Goal: Information Seeking & Learning: Check status

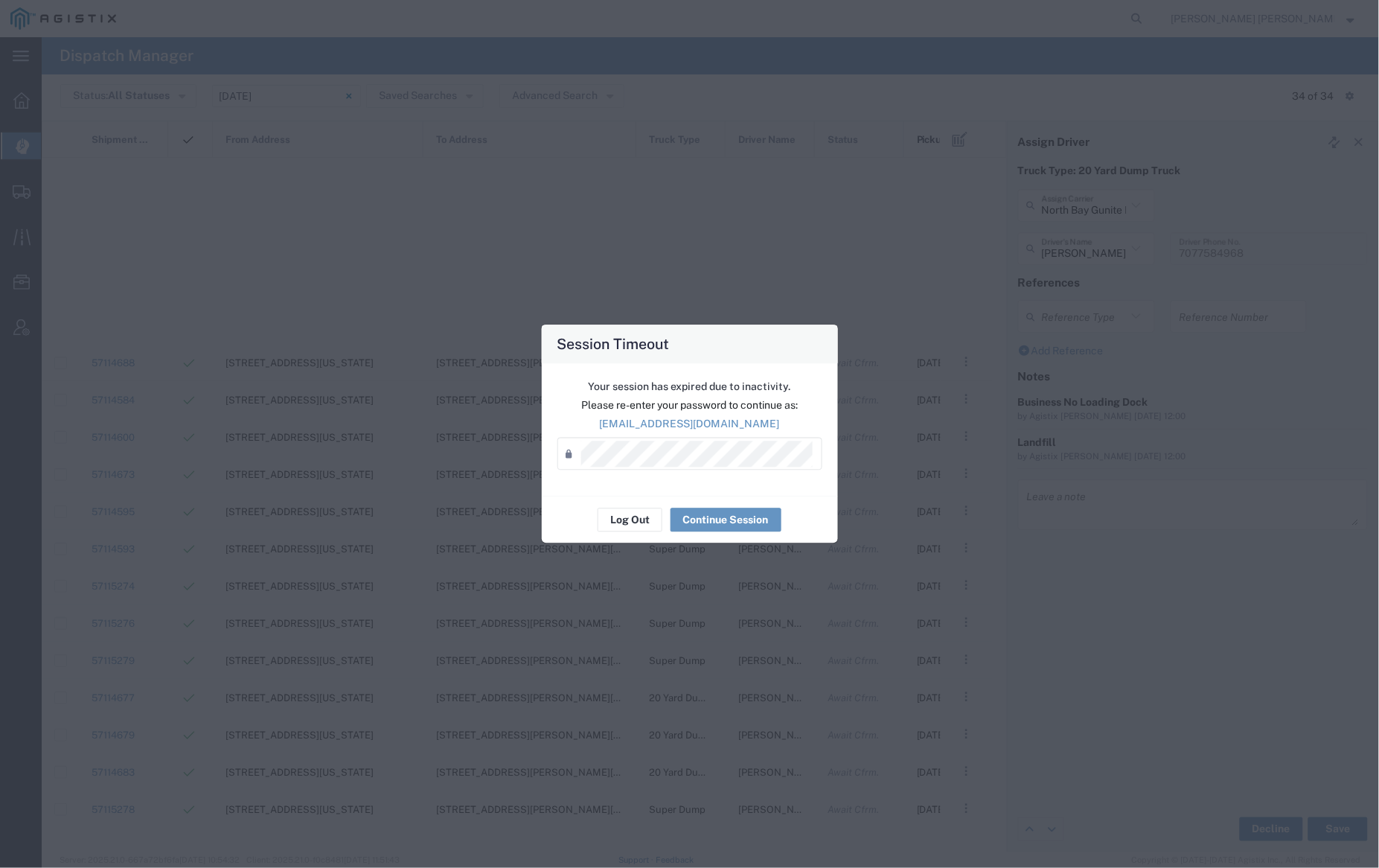
scroll to position [584, 0]
click at [638, 514] on button "Log Out" at bounding box center [630, 520] width 65 height 24
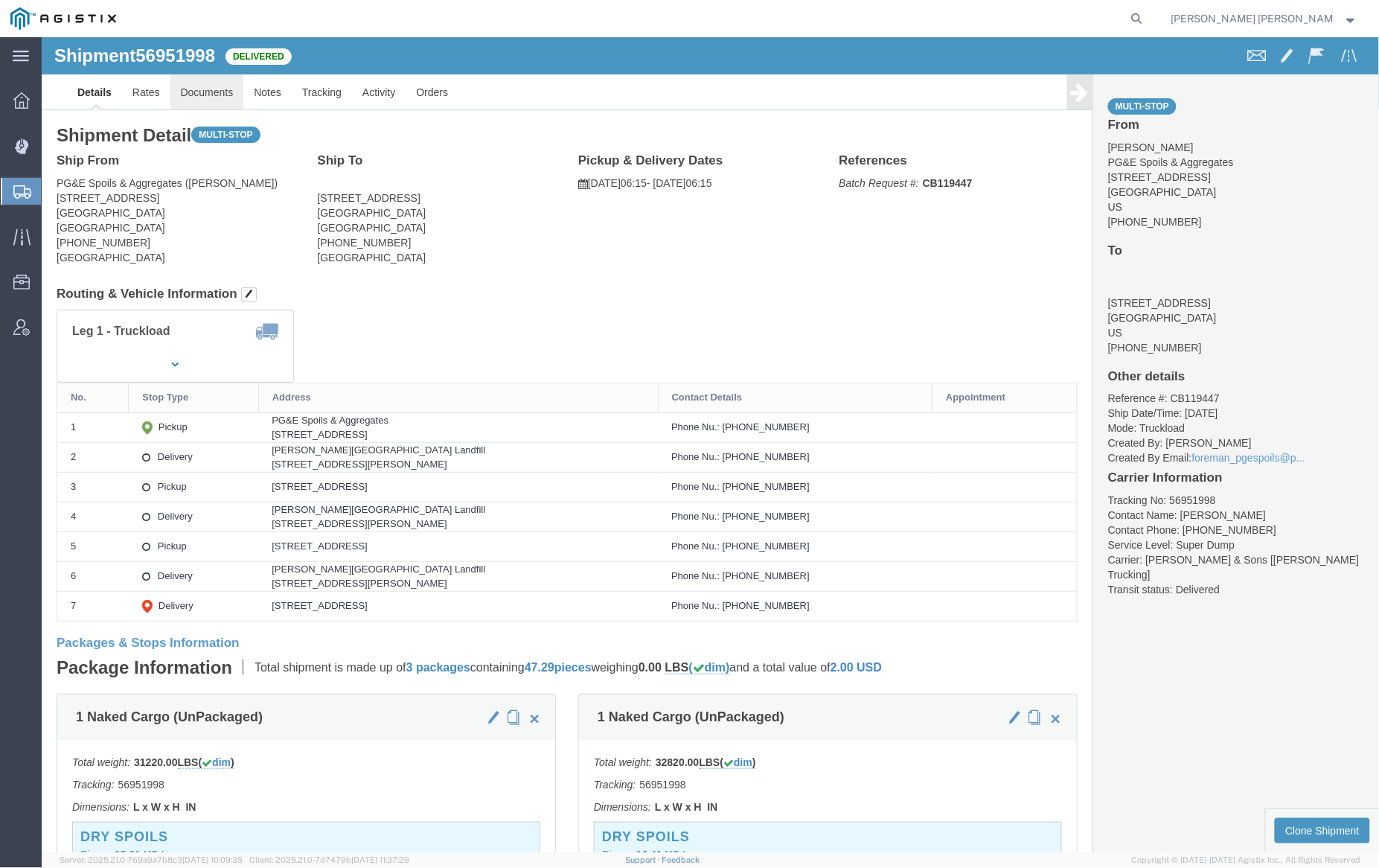
click link "Documents"
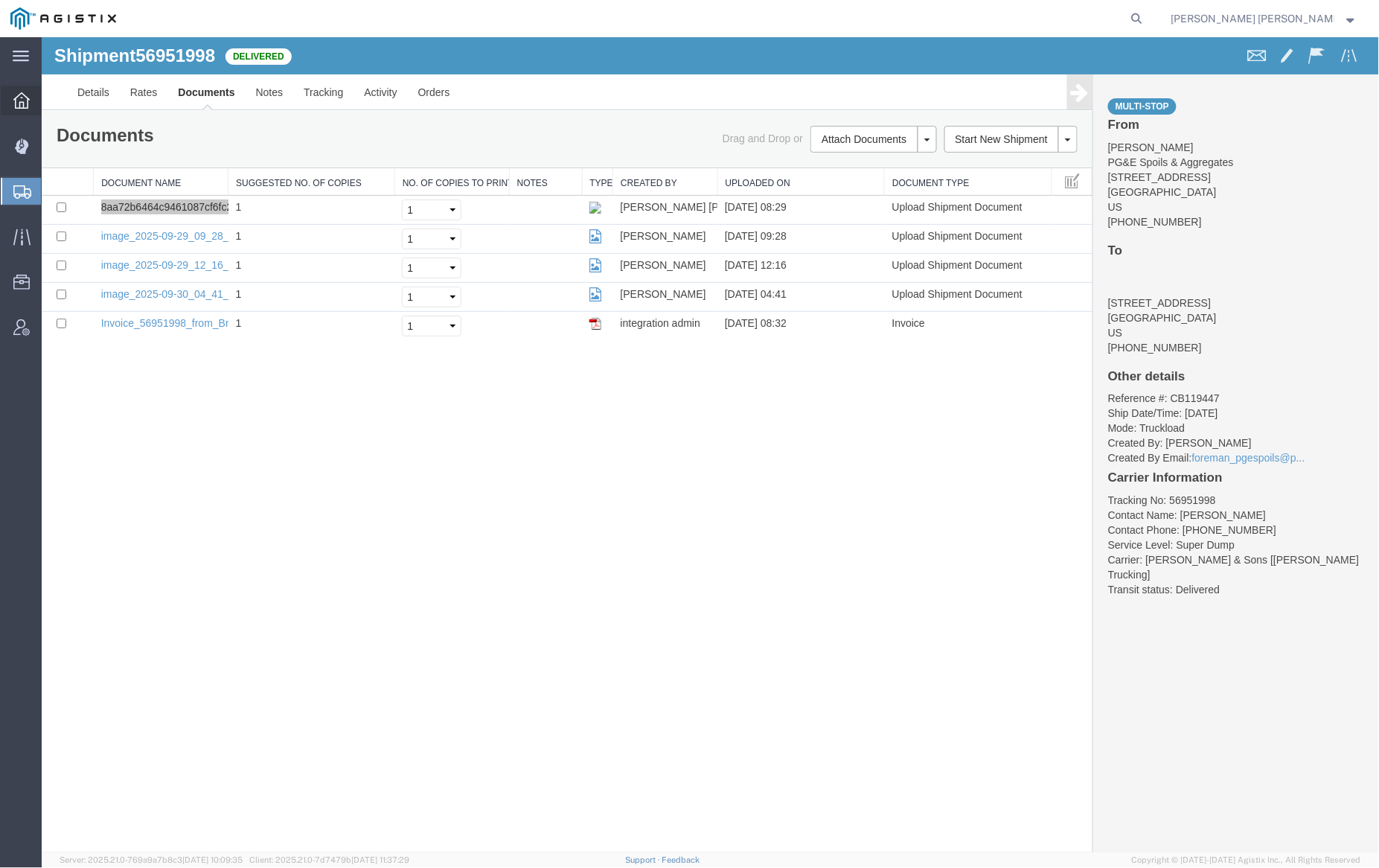
click at [51, 101] on span "Dashboard" at bounding box center [46, 101] width 10 height 30
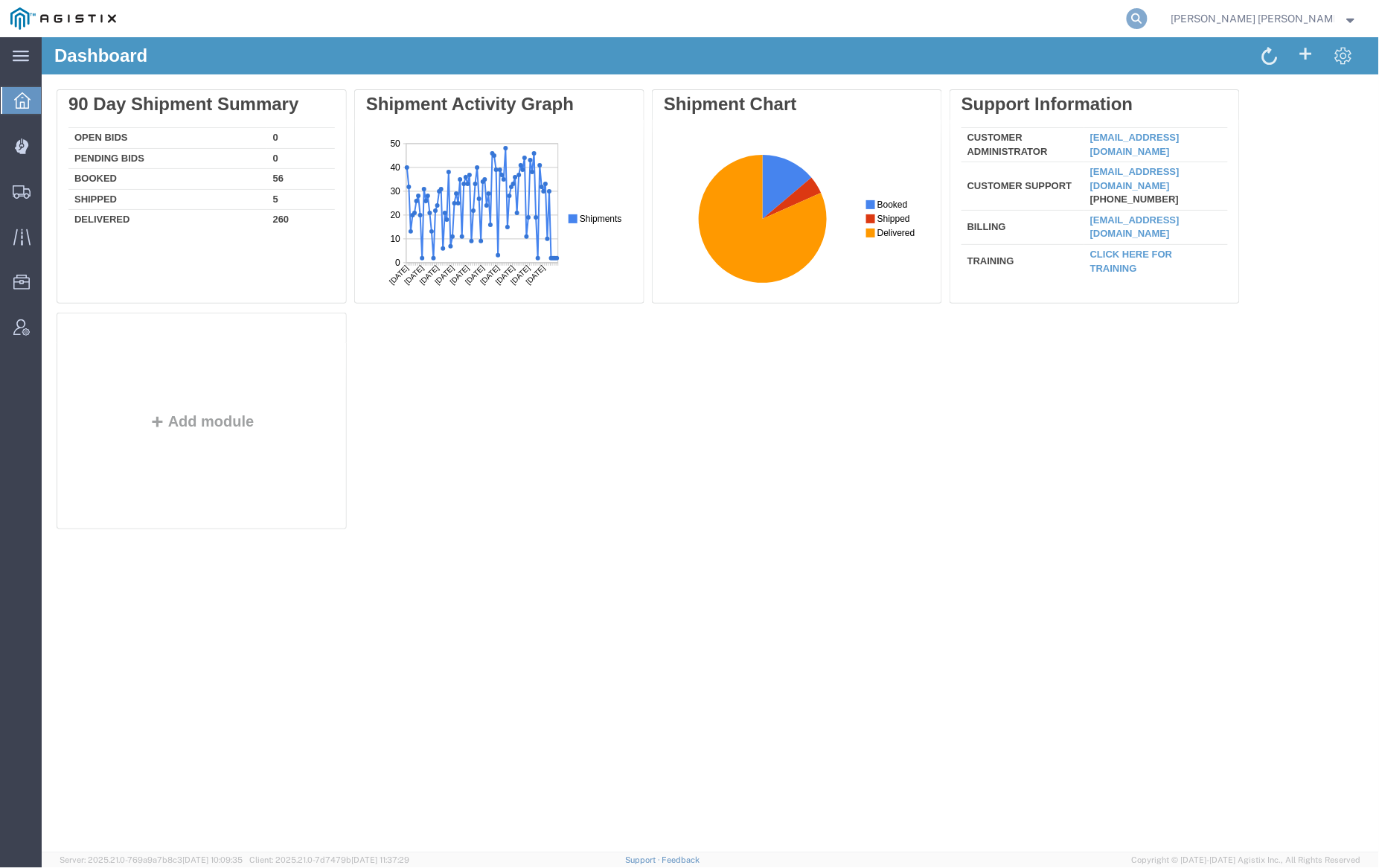
click at [1148, 18] on icon at bounding box center [1137, 18] width 21 height 21
click at [882, 17] on input "search" at bounding box center [900, 18] width 452 height 36
paste input "56585012"
click at [1148, 17] on icon at bounding box center [1137, 18] width 21 height 21
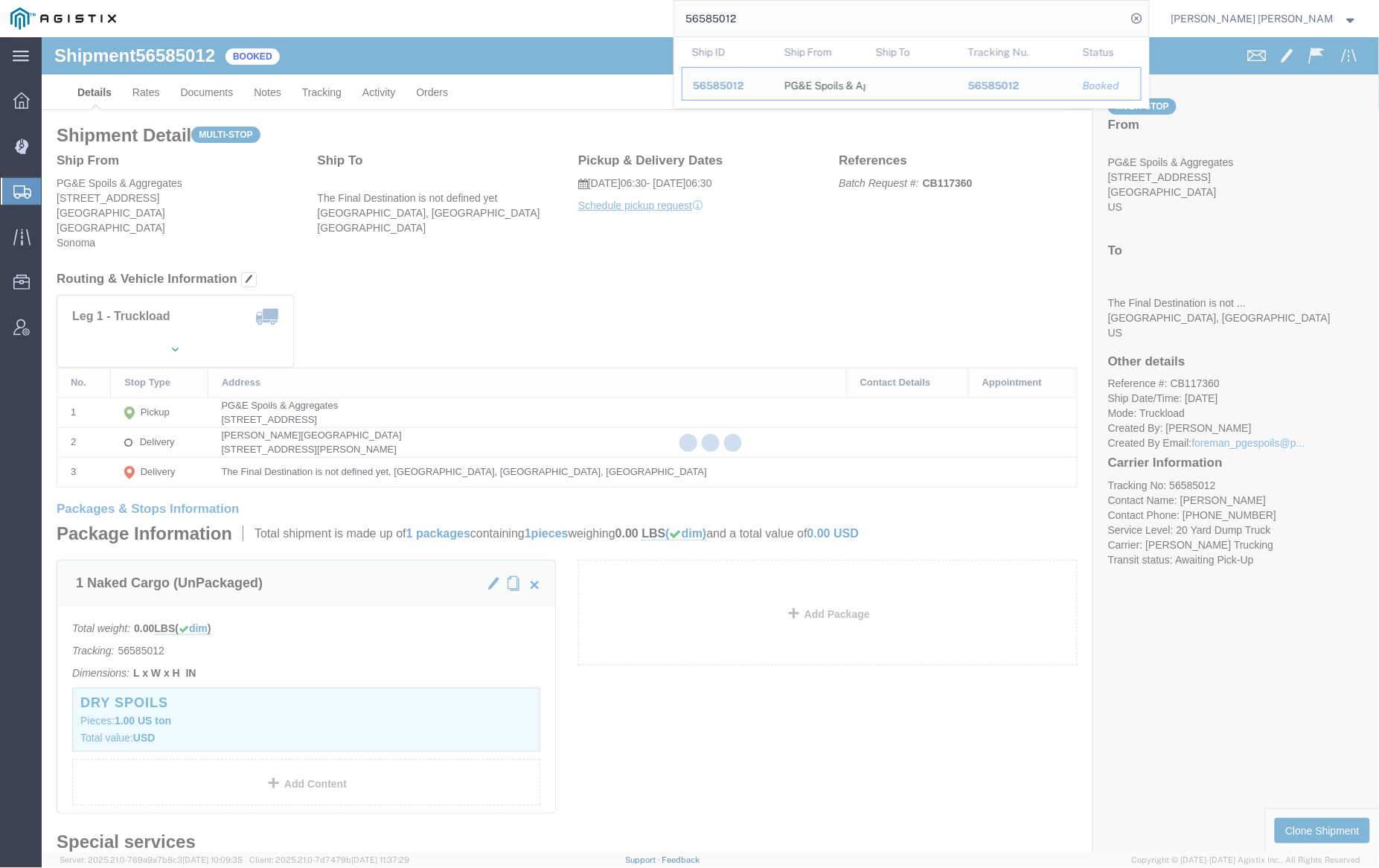
click at [787, 19] on input "56585012" at bounding box center [900, 18] width 452 height 36
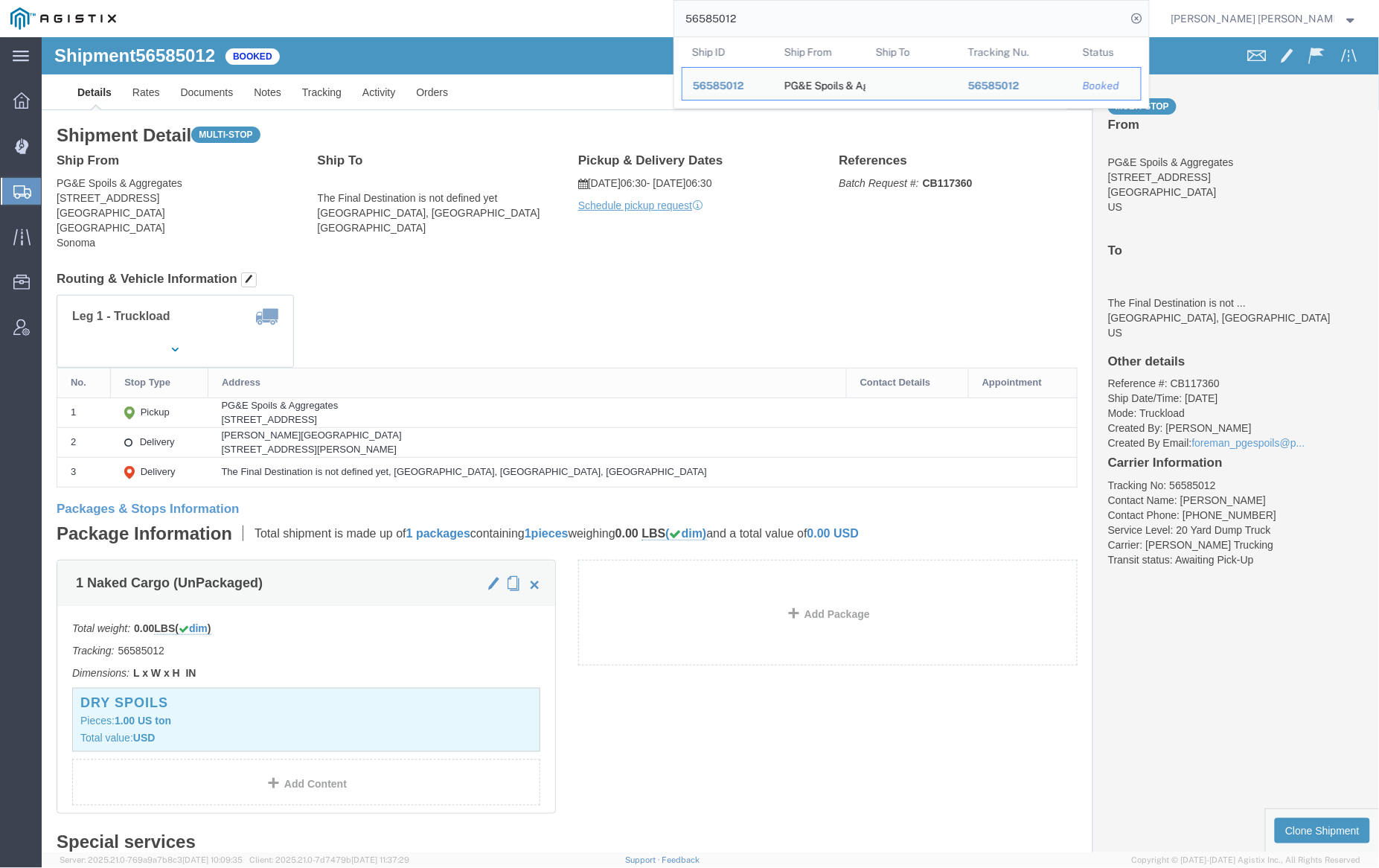
click at [787, 19] on input "56585012" at bounding box center [900, 18] width 452 height 36
paste input "6"
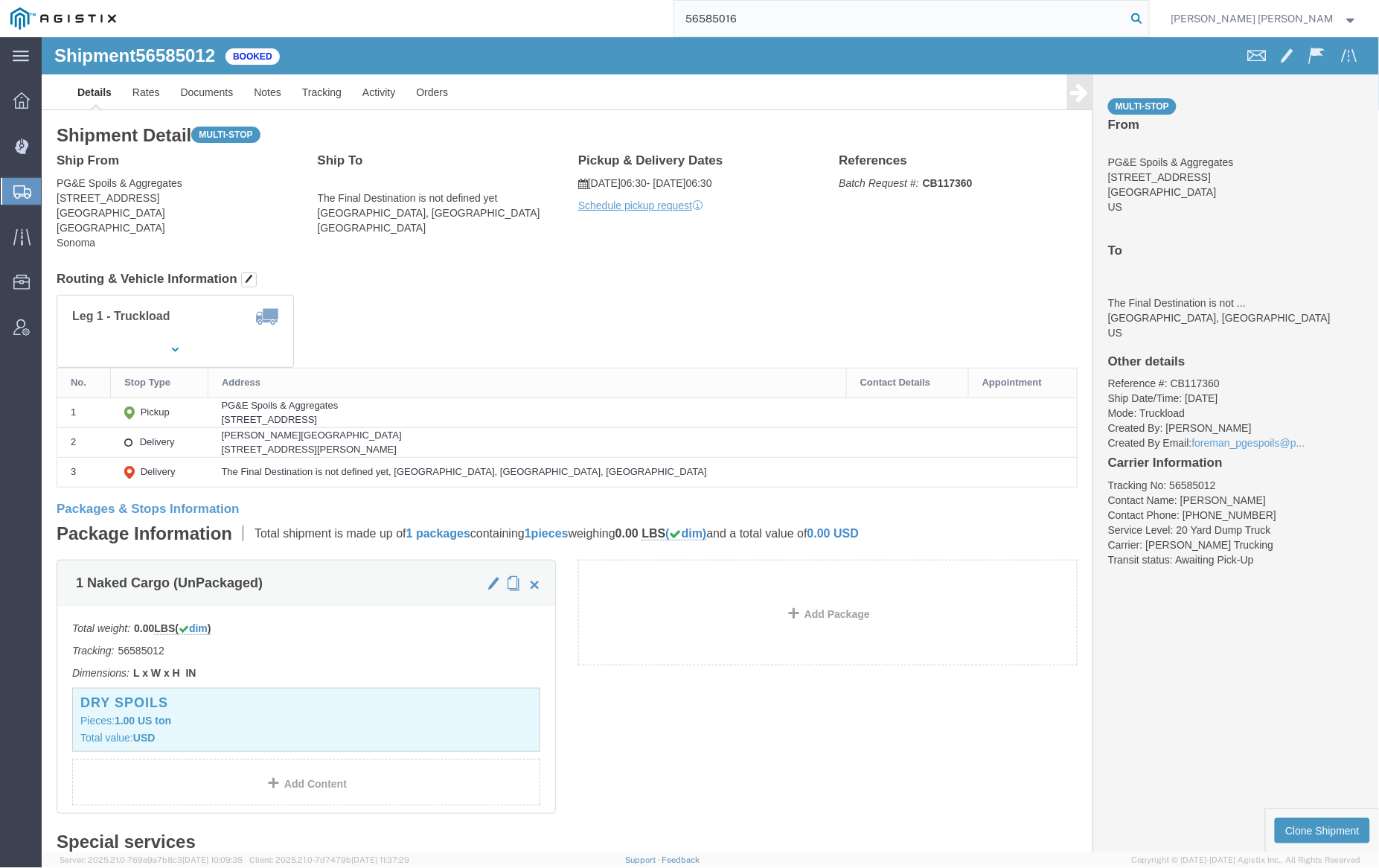
click at [1148, 19] on icon at bounding box center [1137, 18] width 21 height 21
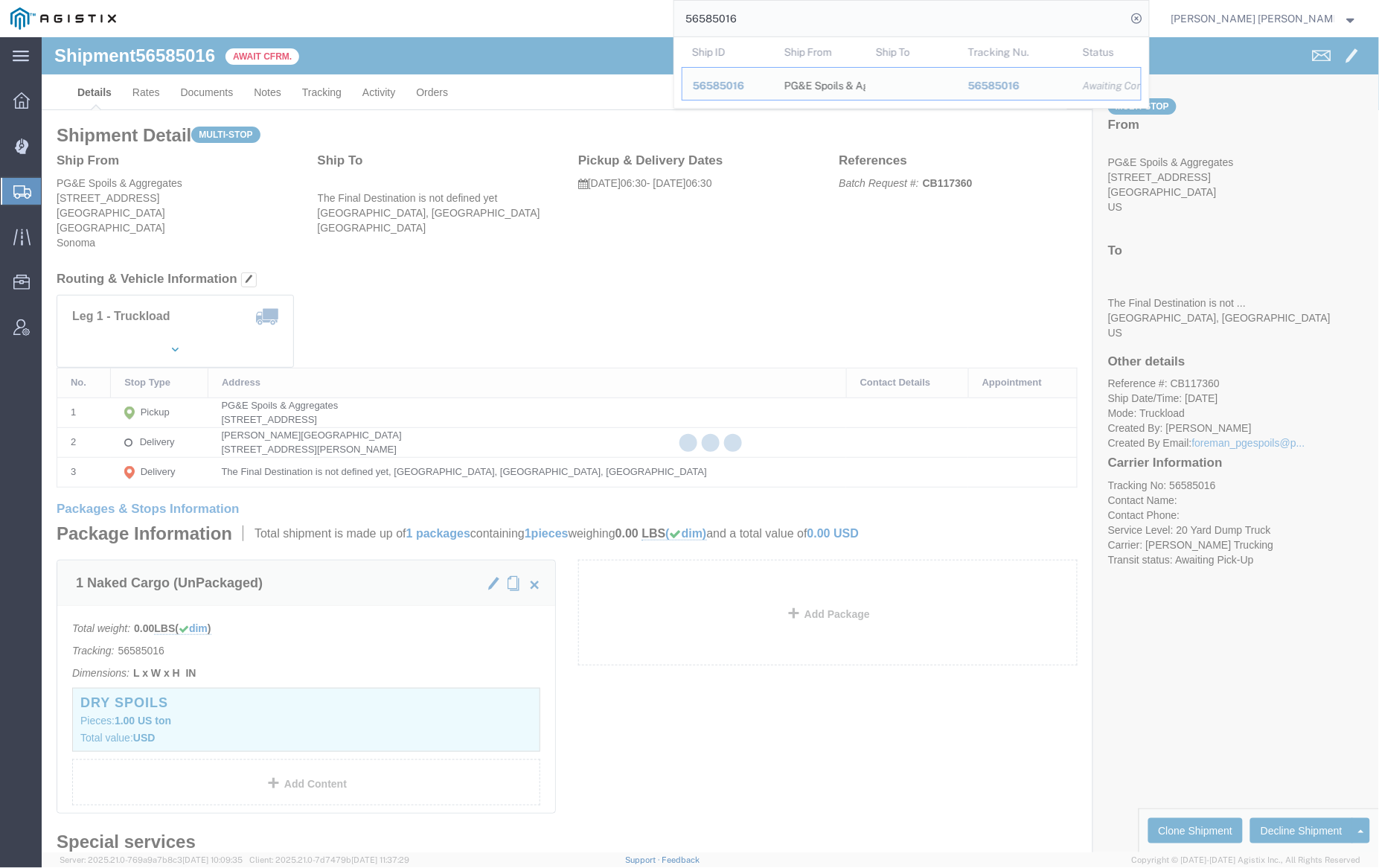
click at [779, 19] on input "56585016" at bounding box center [900, 18] width 452 height 36
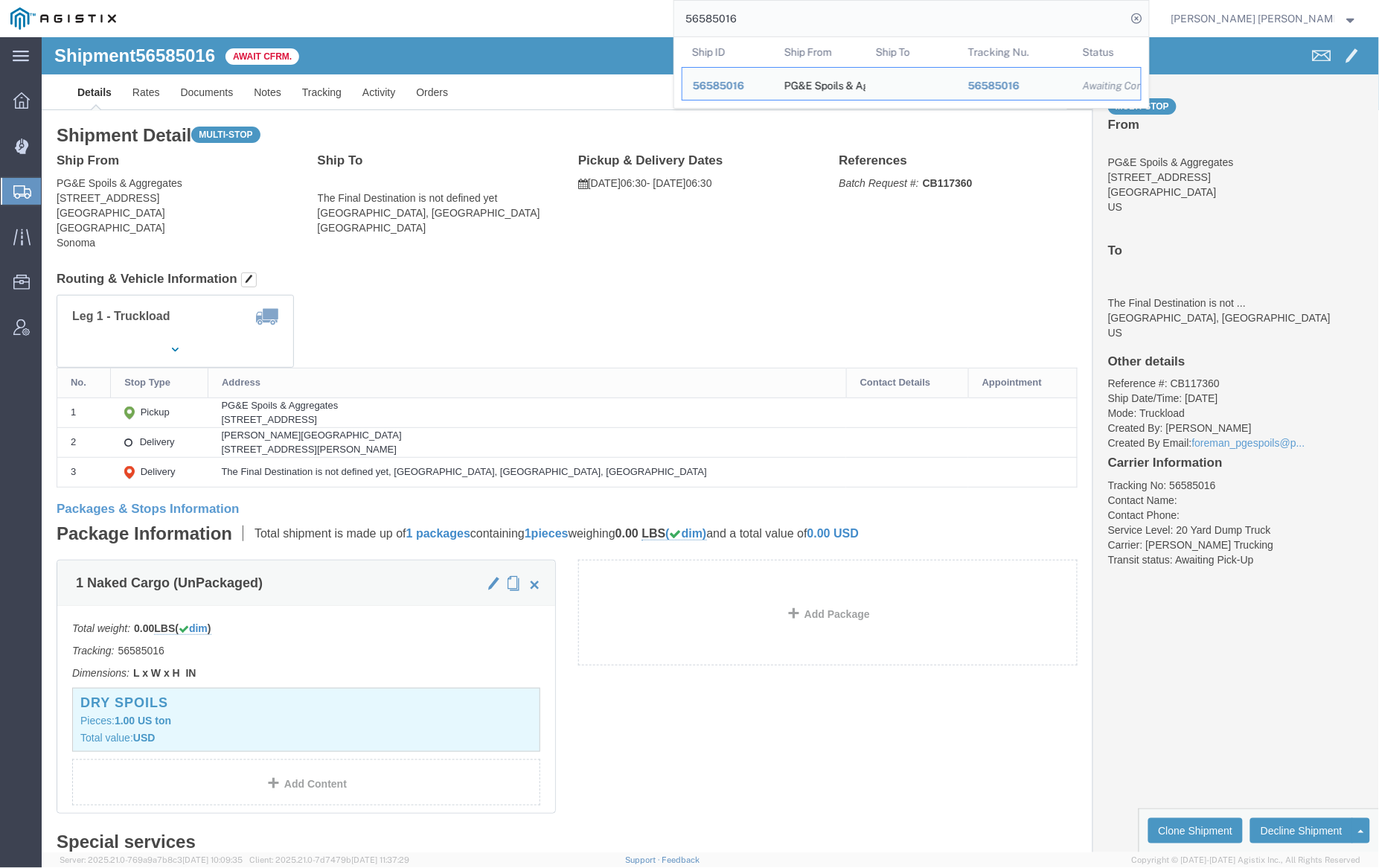
click at [779, 19] on input "56585016" at bounding box center [900, 18] width 452 height 36
paste input "33"
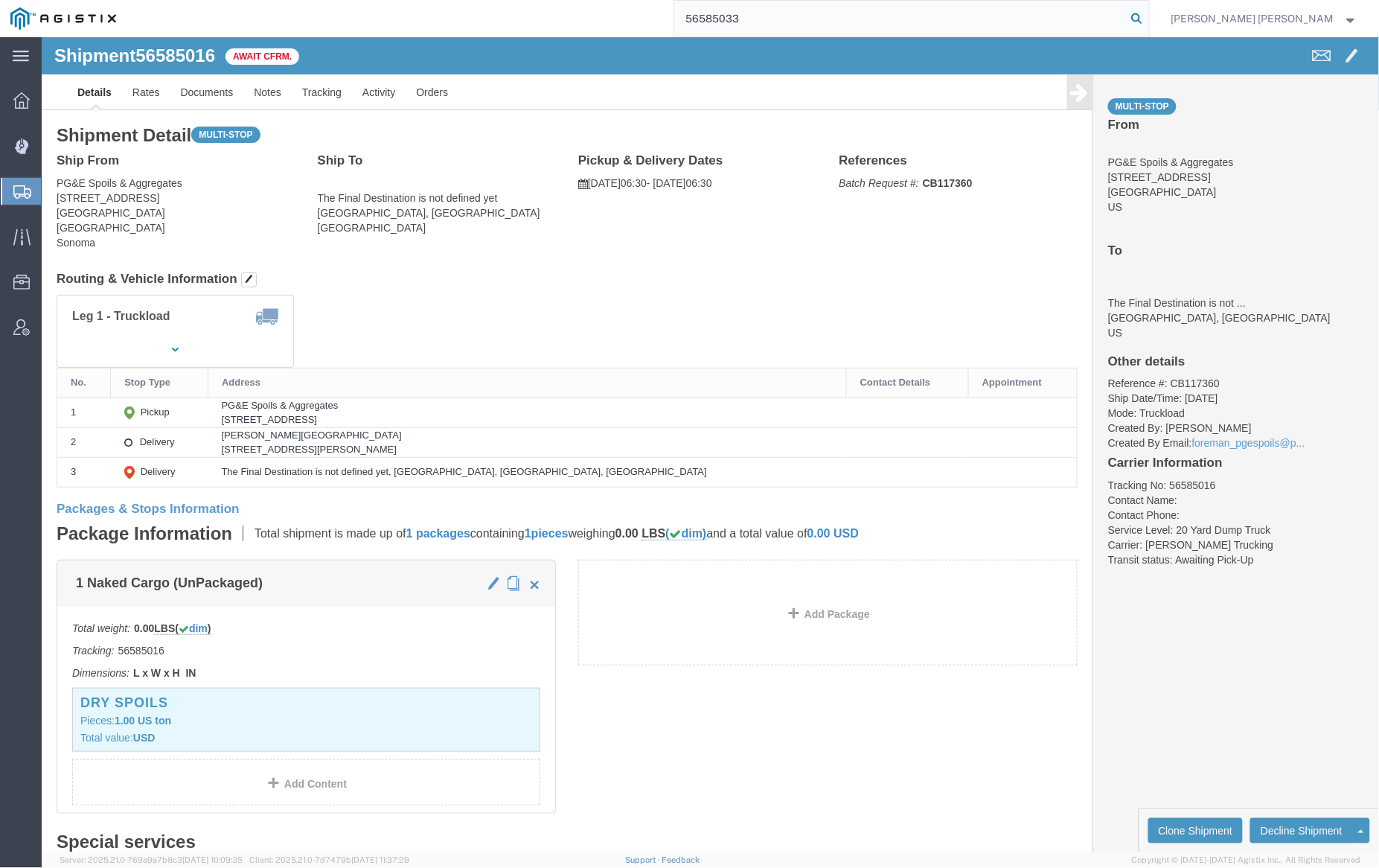
click at [1148, 13] on icon at bounding box center [1137, 18] width 21 height 21
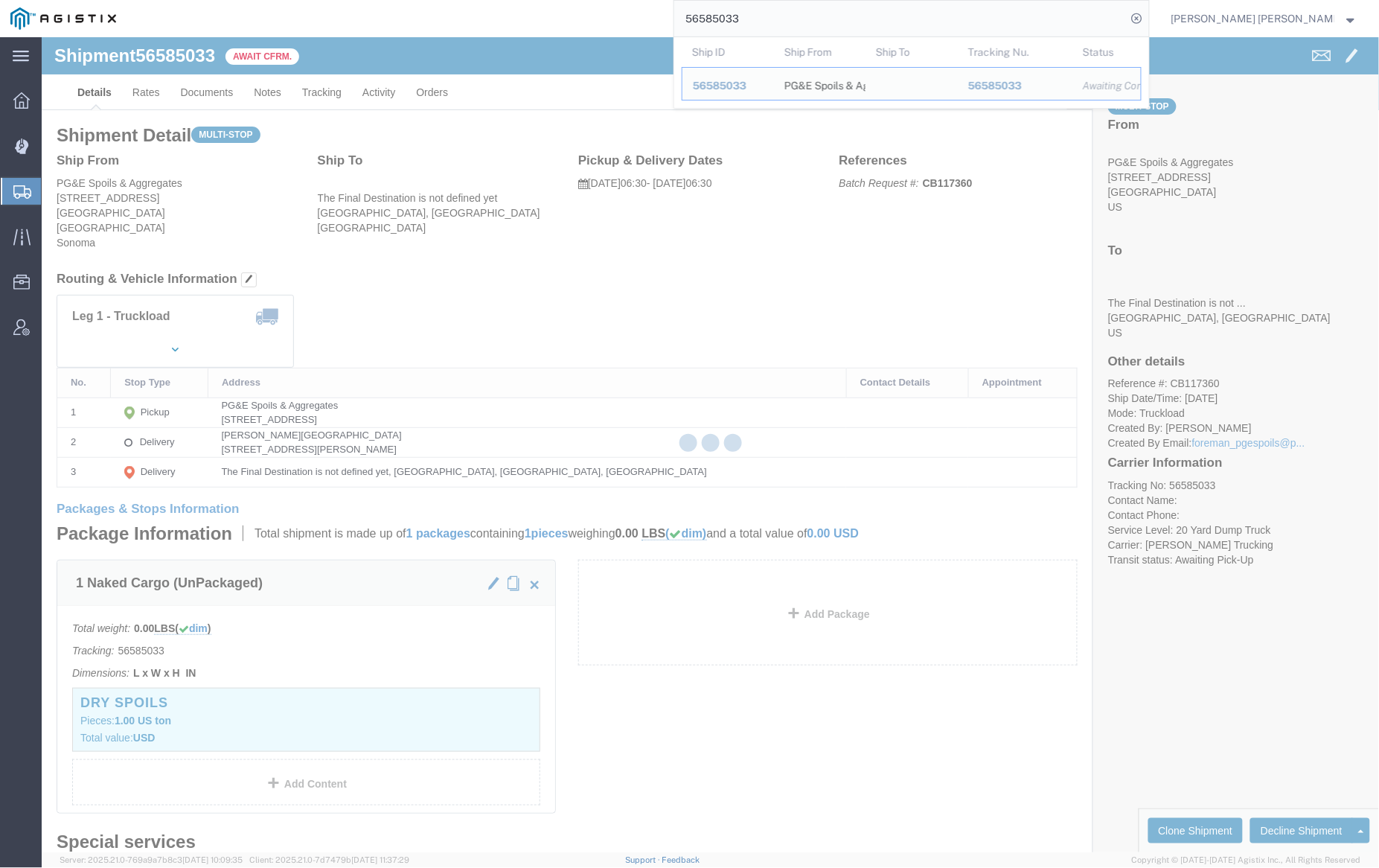
click at [793, 16] on input "56585033" at bounding box center [900, 18] width 452 height 36
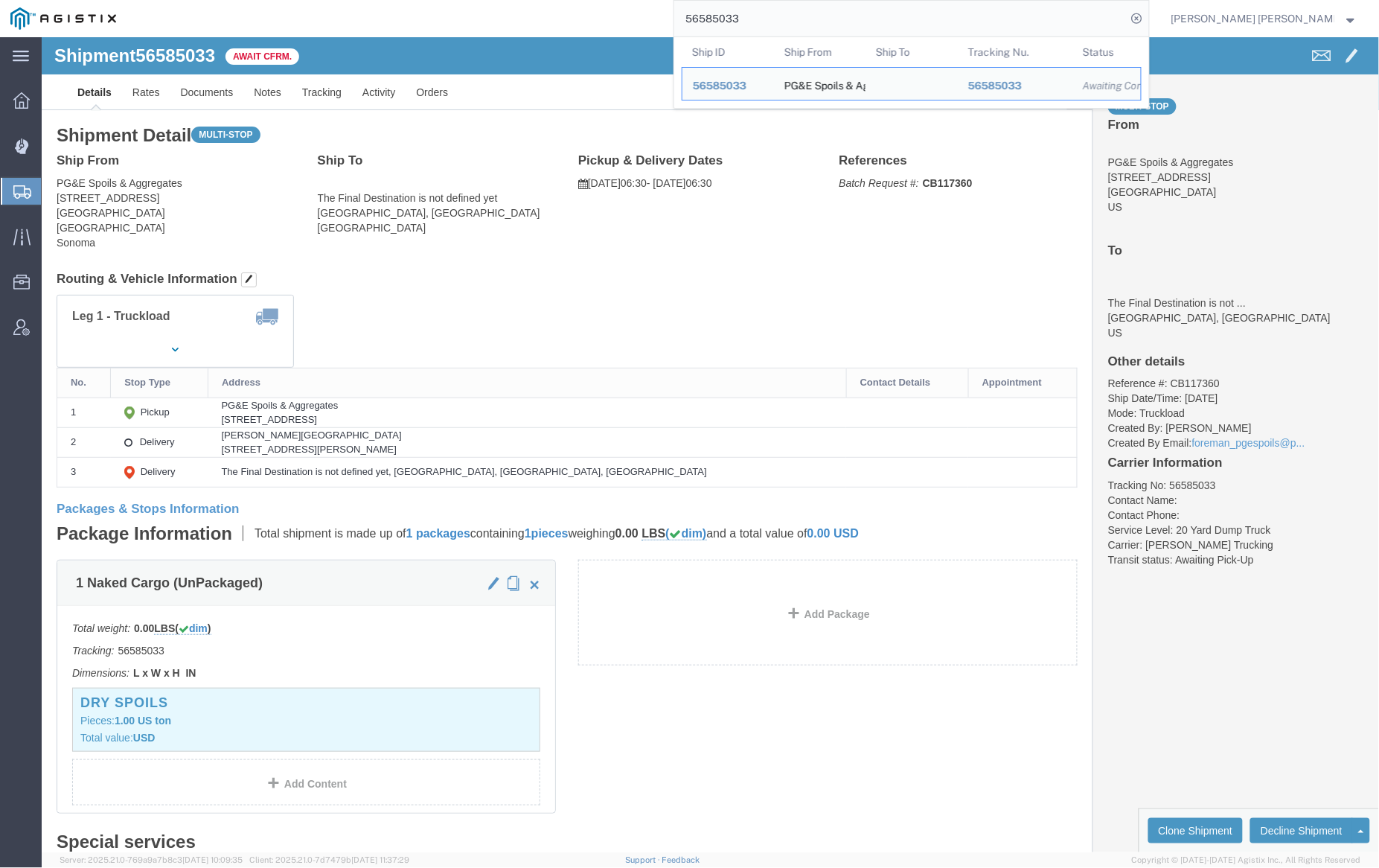
paste input "7"
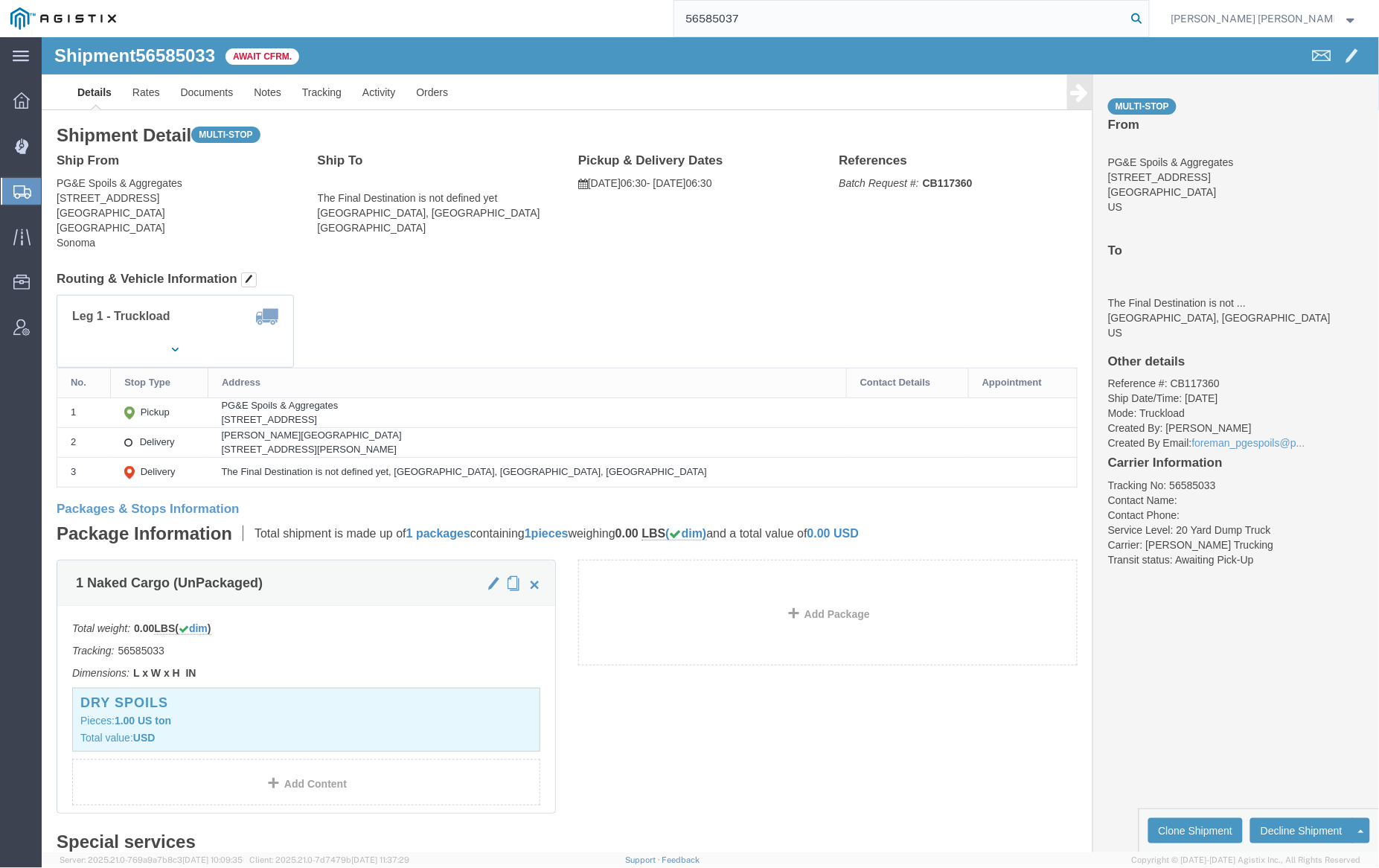
click at [1148, 17] on icon at bounding box center [1137, 18] width 21 height 21
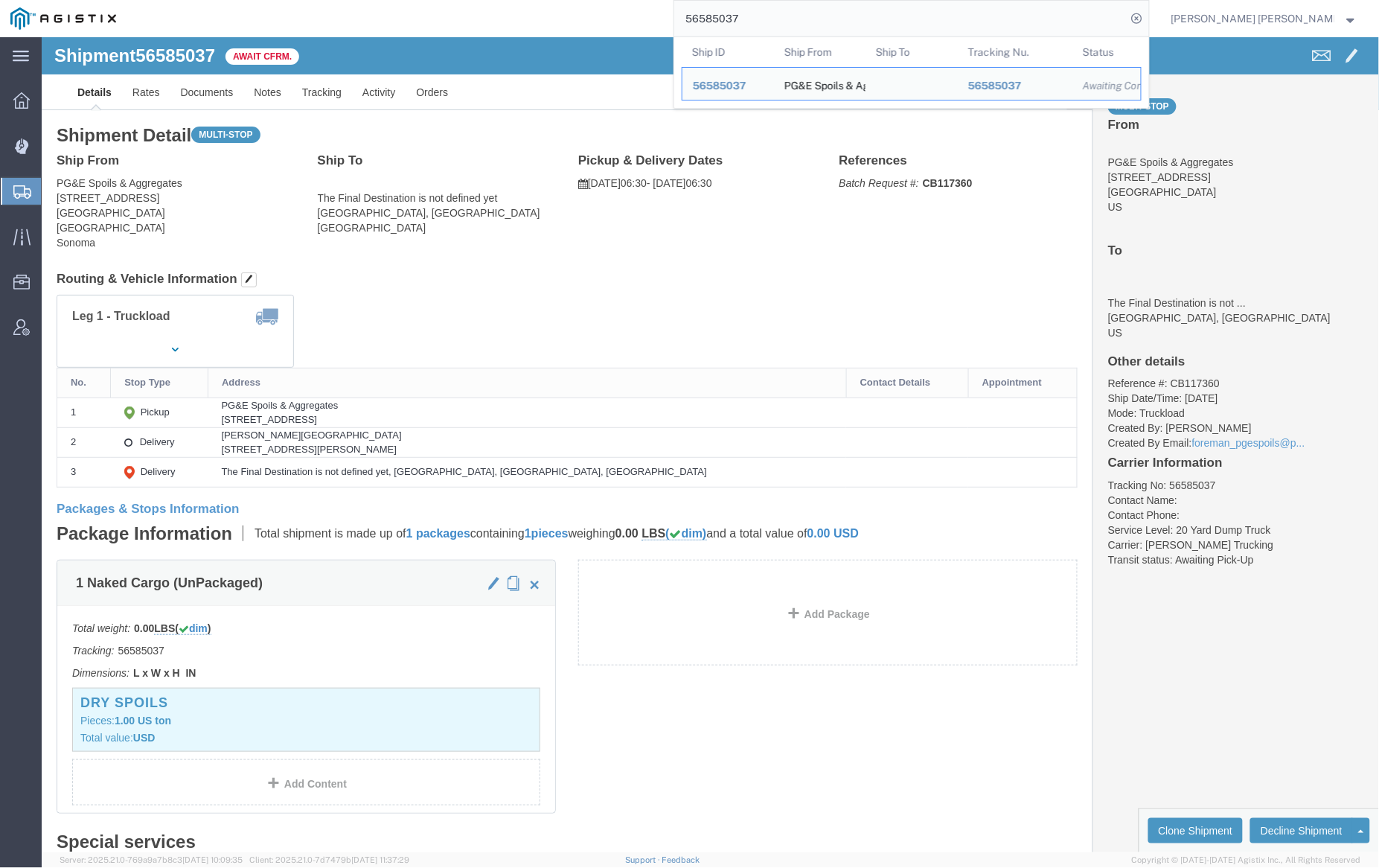
click at [777, 17] on input "56585037" at bounding box center [900, 18] width 452 height 36
paste input "405493"
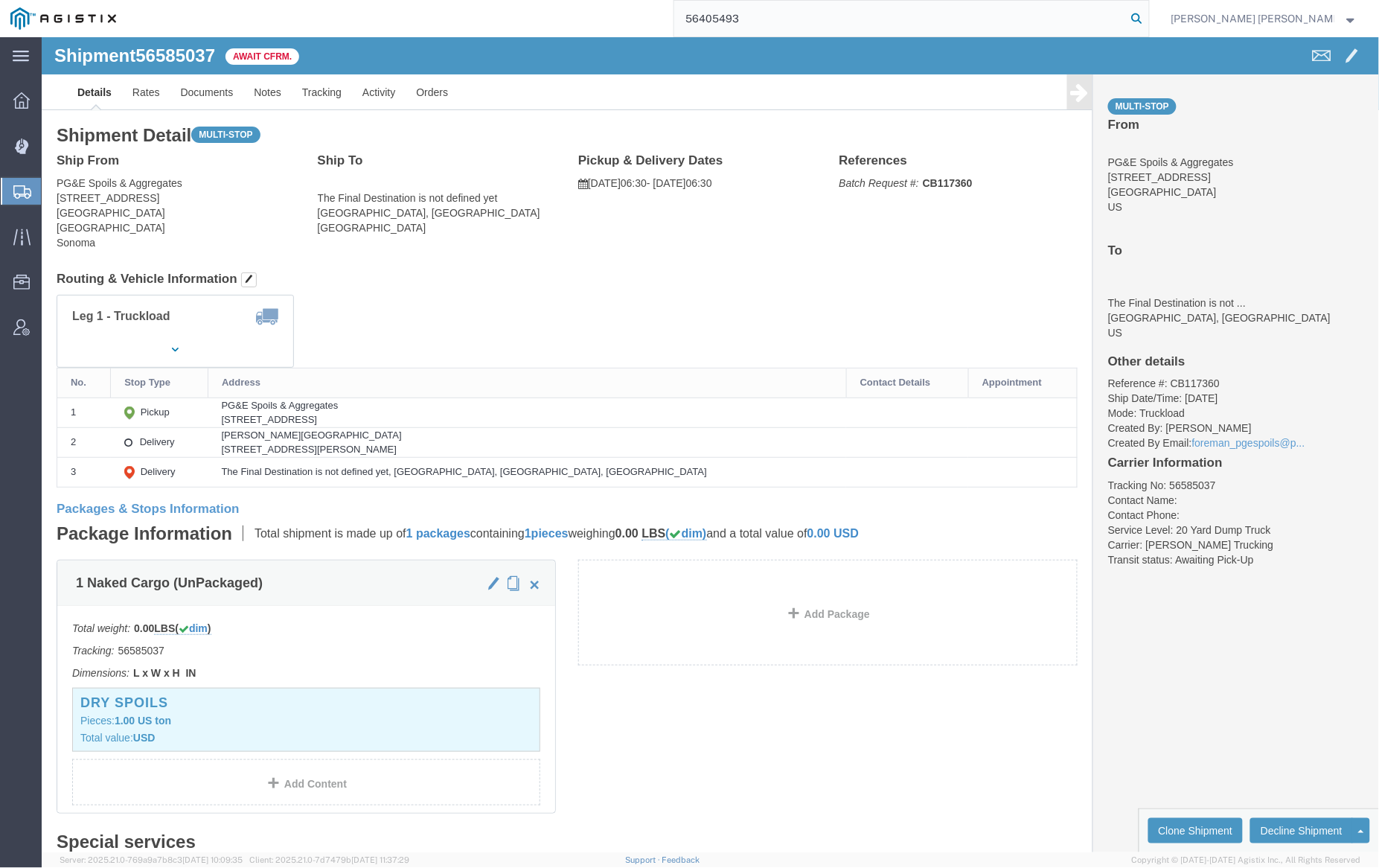
click at [1148, 17] on icon at bounding box center [1137, 18] width 21 height 21
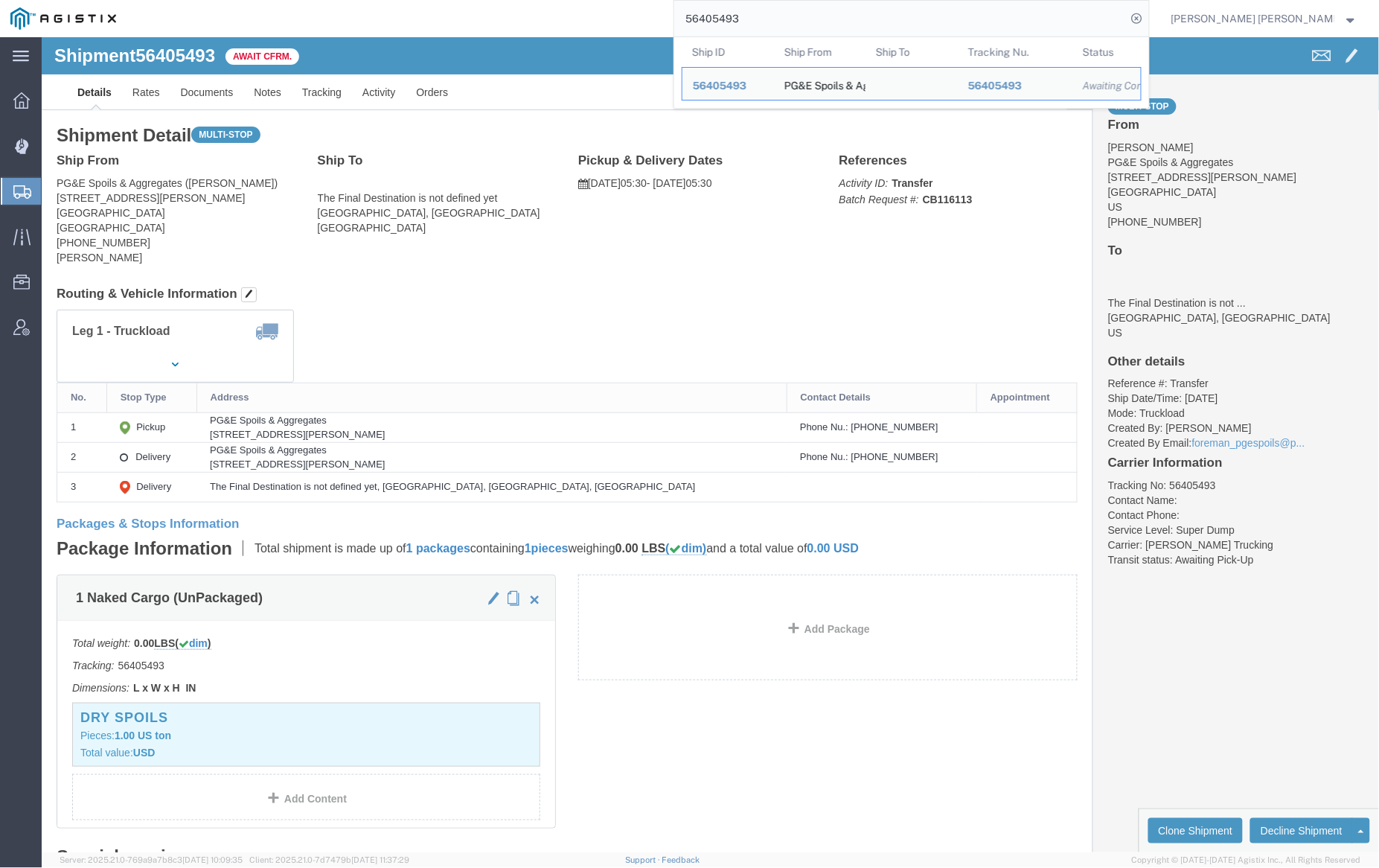
click at [800, 21] on input "56405493" at bounding box center [900, 18] width 452 height 36
paste input "646"
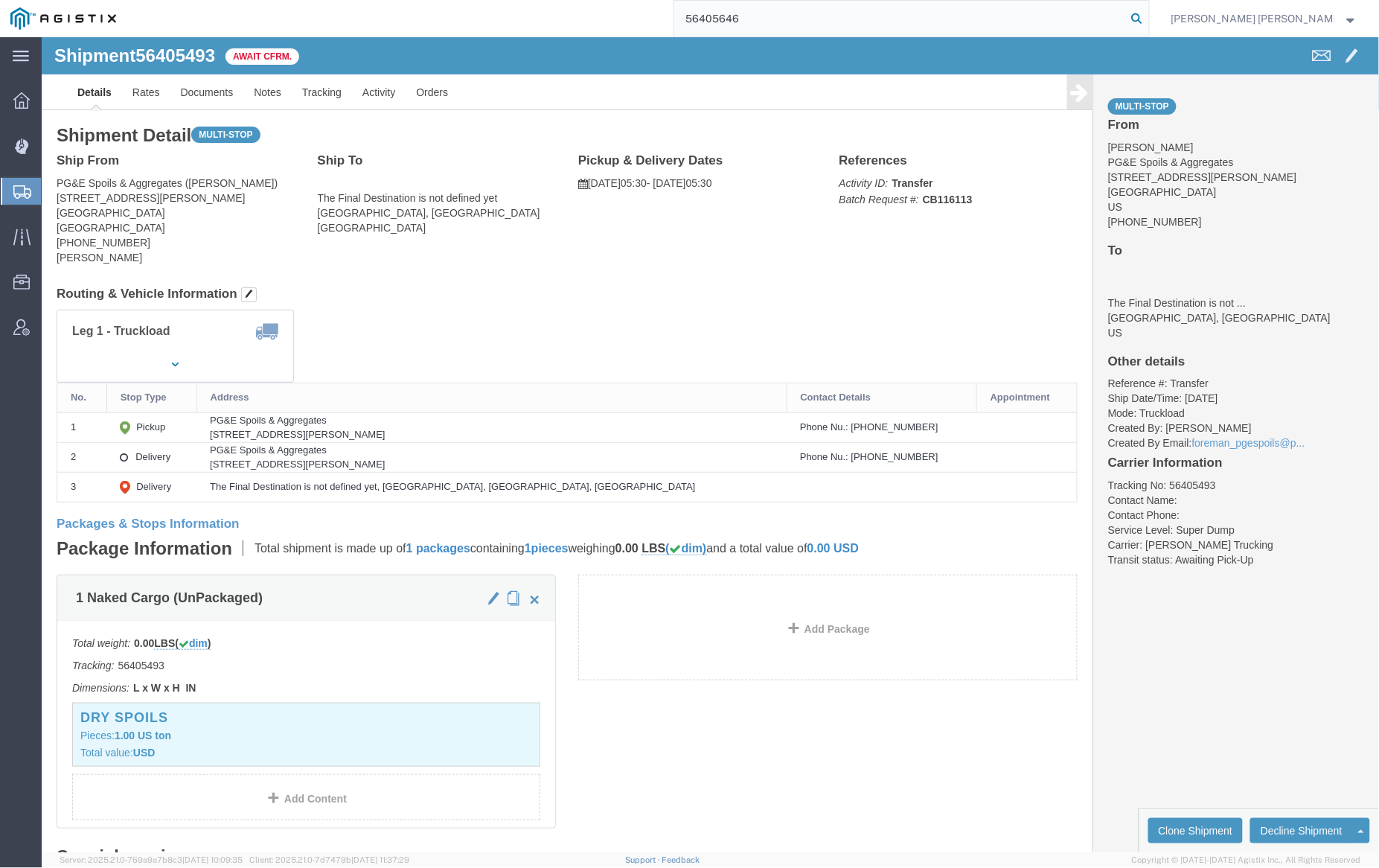
click at [1148, 17] on icon at bounding box center [1137, 18] width 21 height 21
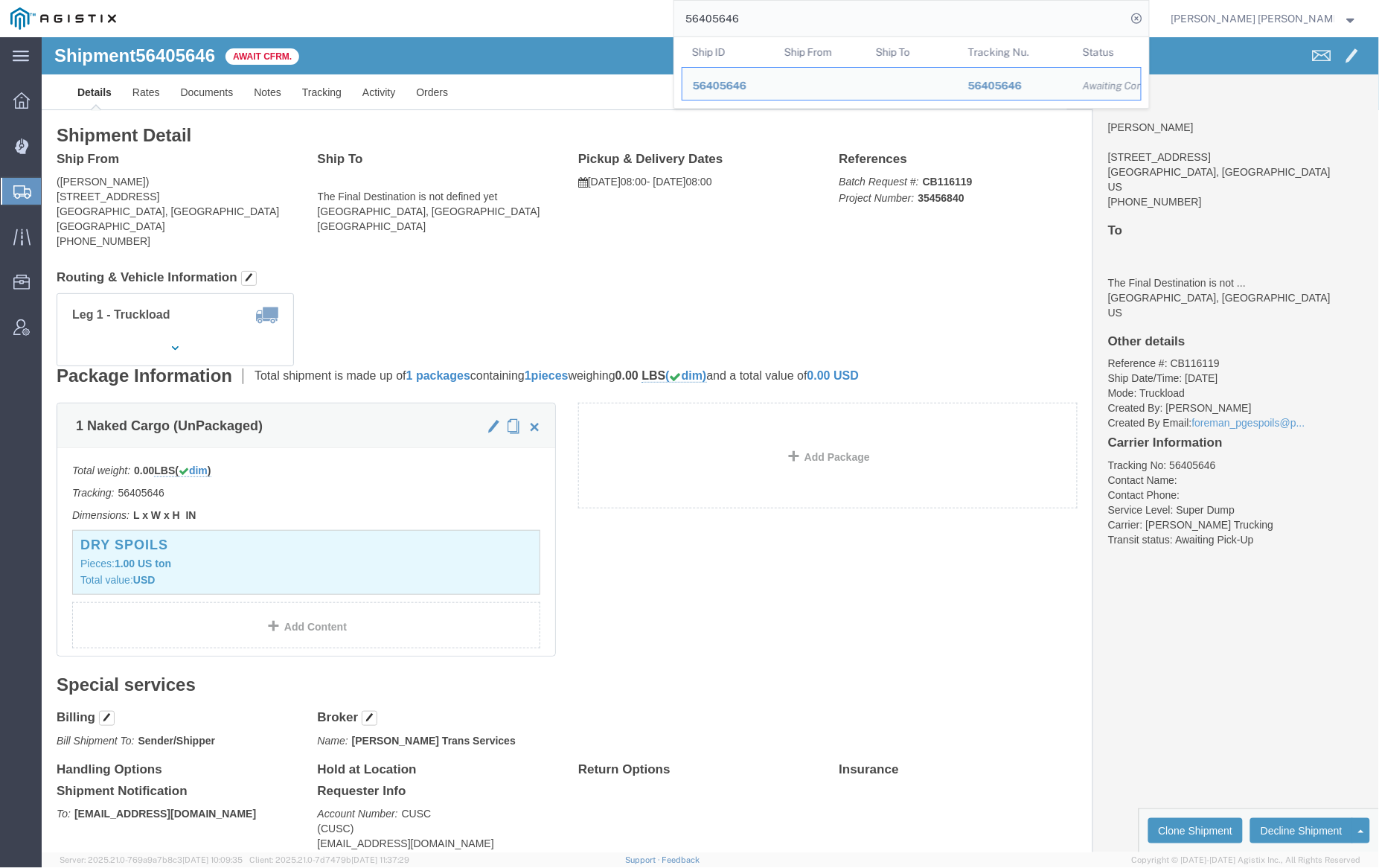
click at [790, 25] on input "56405646" at bounding box center [900, 18] width 452 height 36
click at [789, 25] on input "56405646" at bounding box center [900, 18] width 452 height 36
click at [781, 17] on input "56405646" at bounding box center [900, 18] width 452 height 36
paste input "939269"
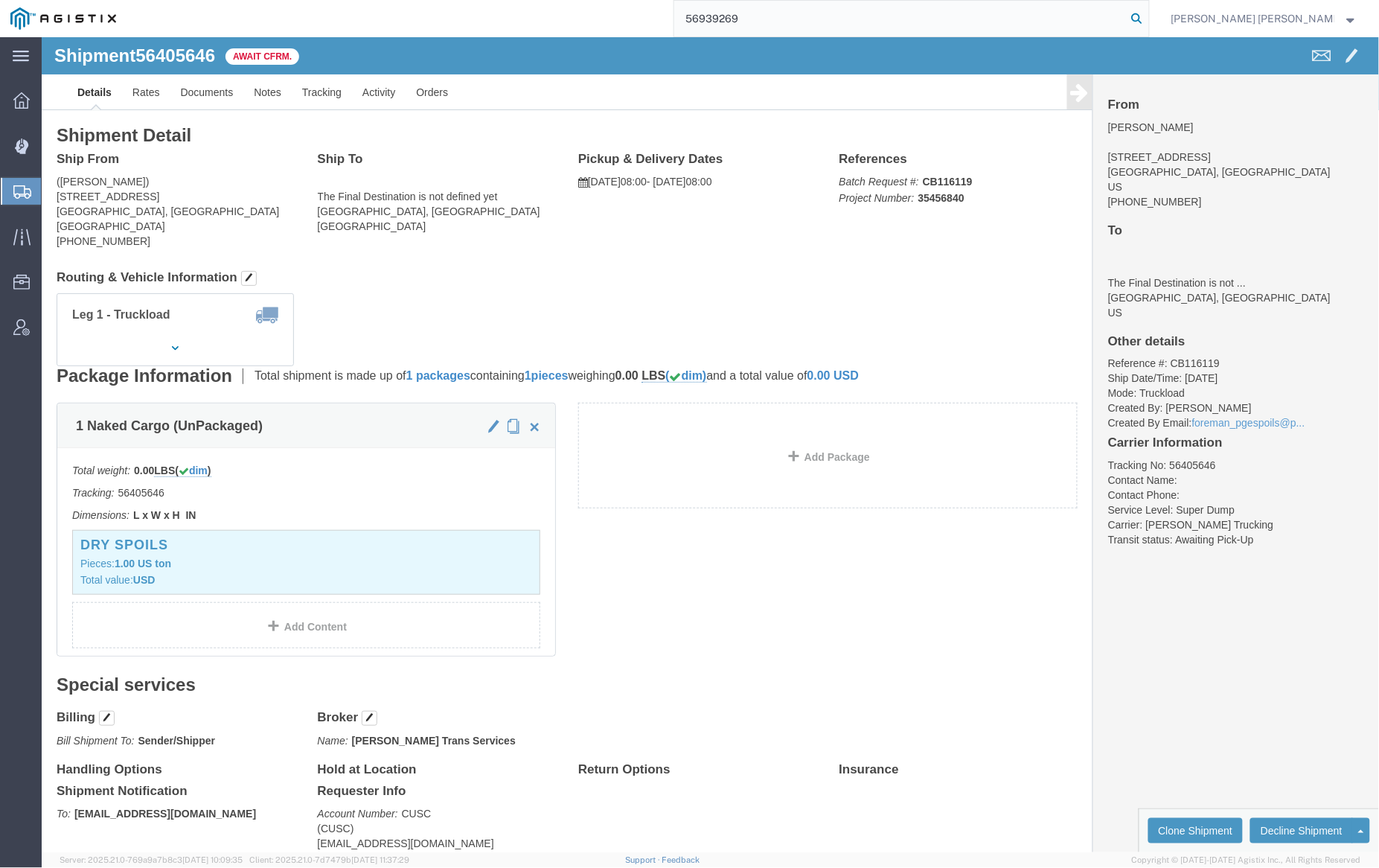
click at [1148, 19] on icon at bounding box center [1137, 18] width 21 height 21
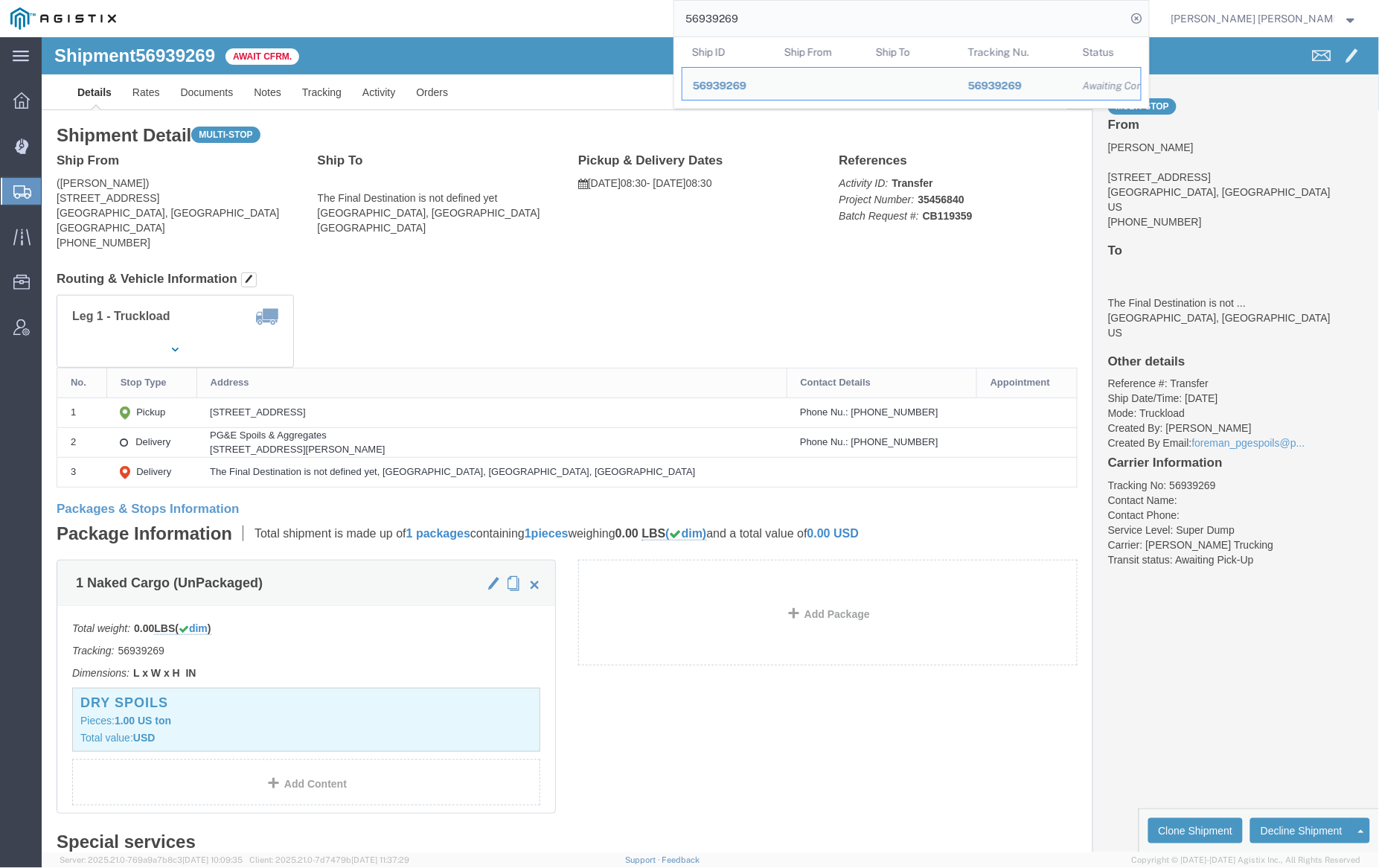
click at [789, 19] on input "56939269" at bounding box center [900, 18] width 452 height 36
paste input "28914"
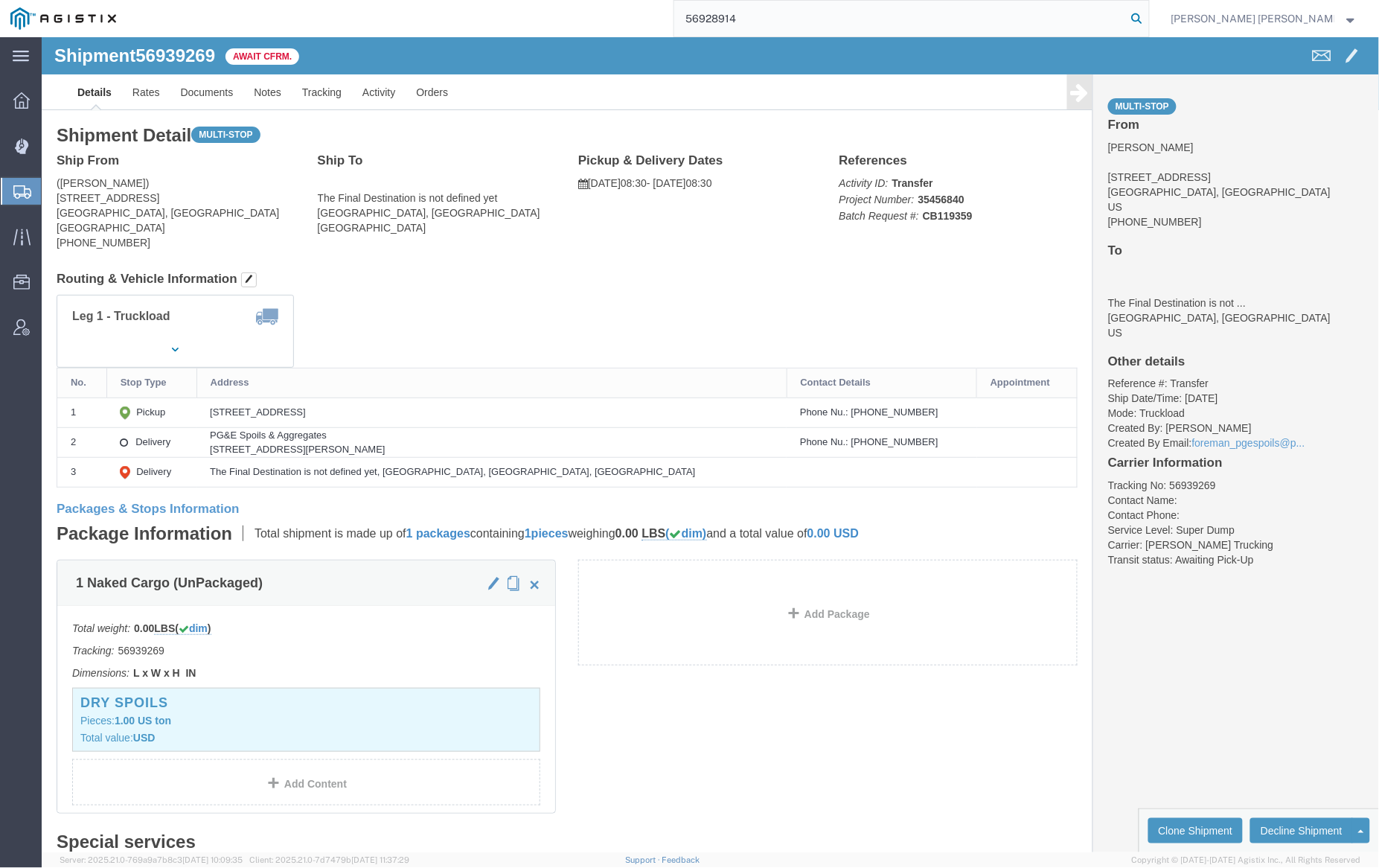
click at [1148, 14] on icon at bounding box center [1137, 18] width 21 height 21
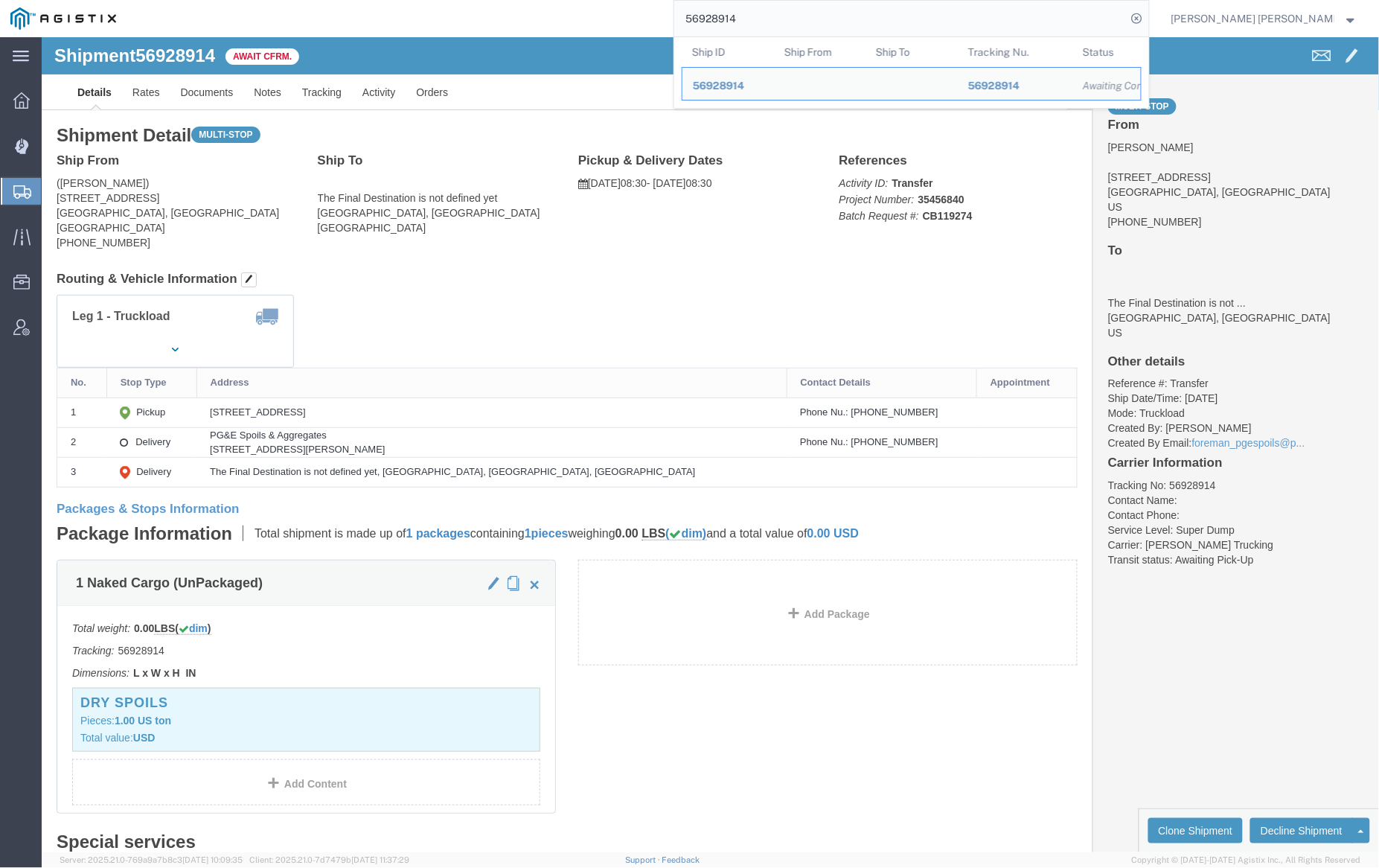
click at [801, 13] on input "56928914" at bounding box center [900, 18] width 452 height 36
paste input "898935"
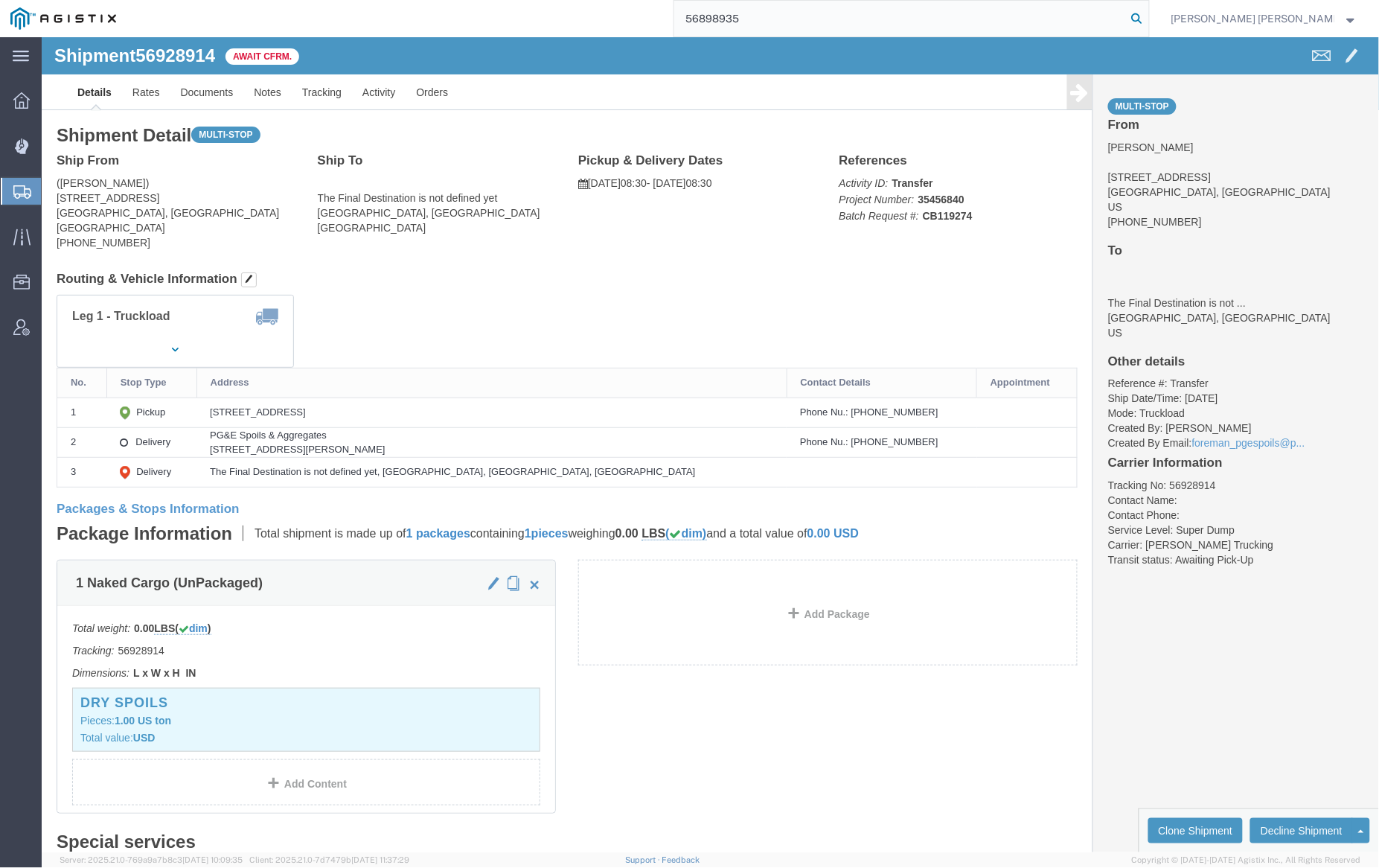
click at [1148, 17] on icon at bounding box center [1137, 18] width 21 height 21
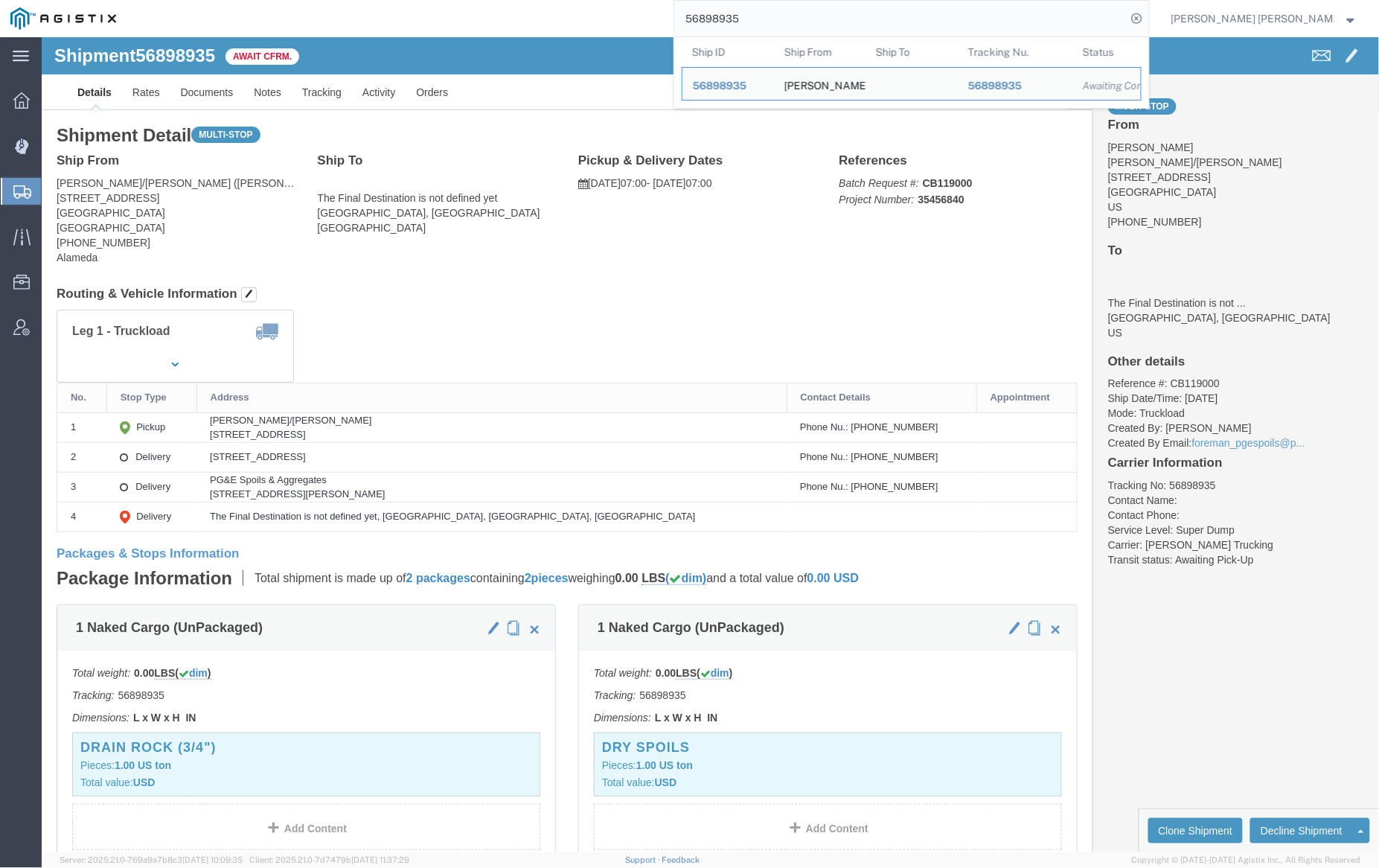
click at [798, 17] on input "56898935" at bounding box center [900, 18] width 452 height 36
paste input "7089893"
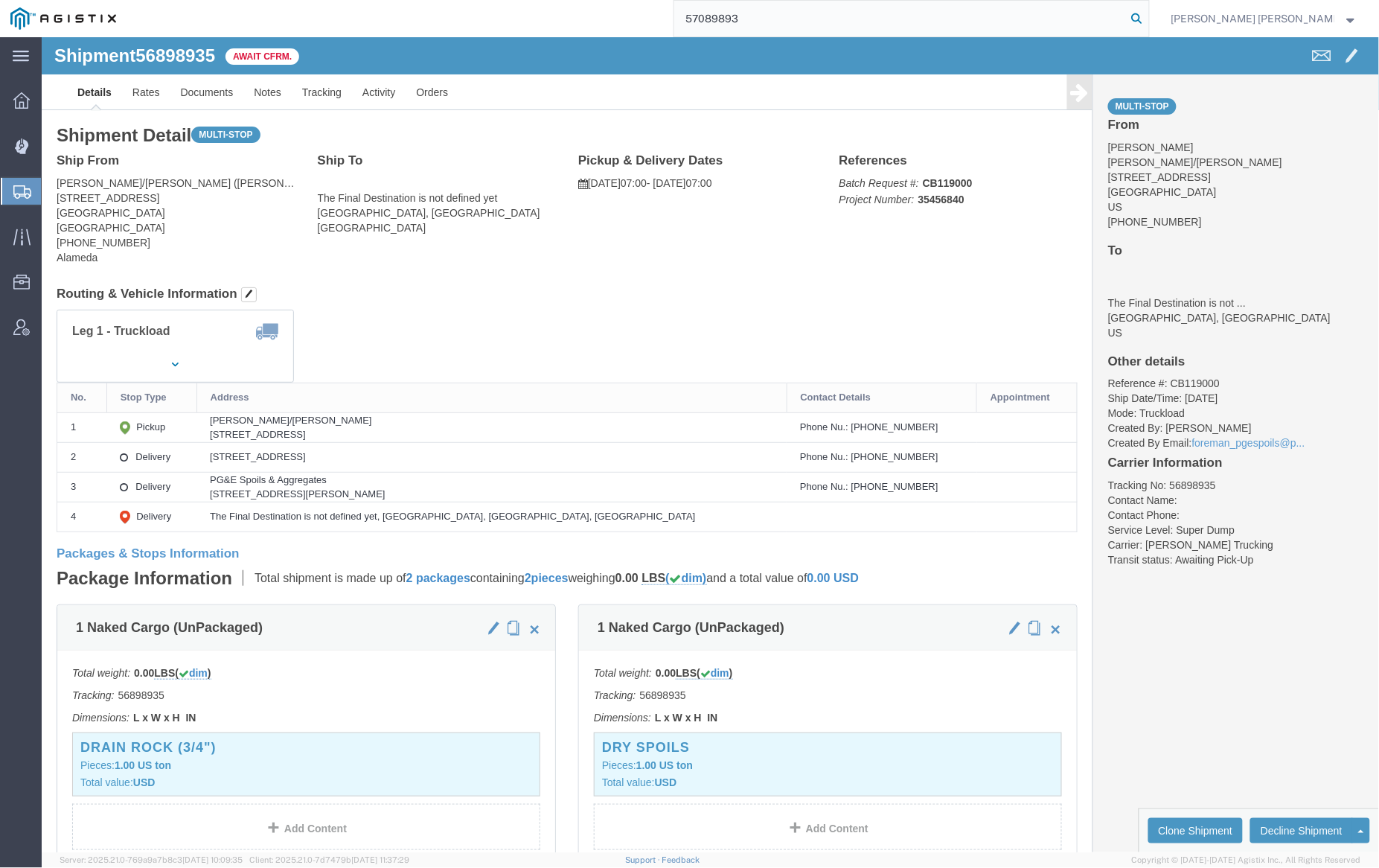
click at [1148, 19] on icon at bounding box center [1137, 18] width 21 height 21
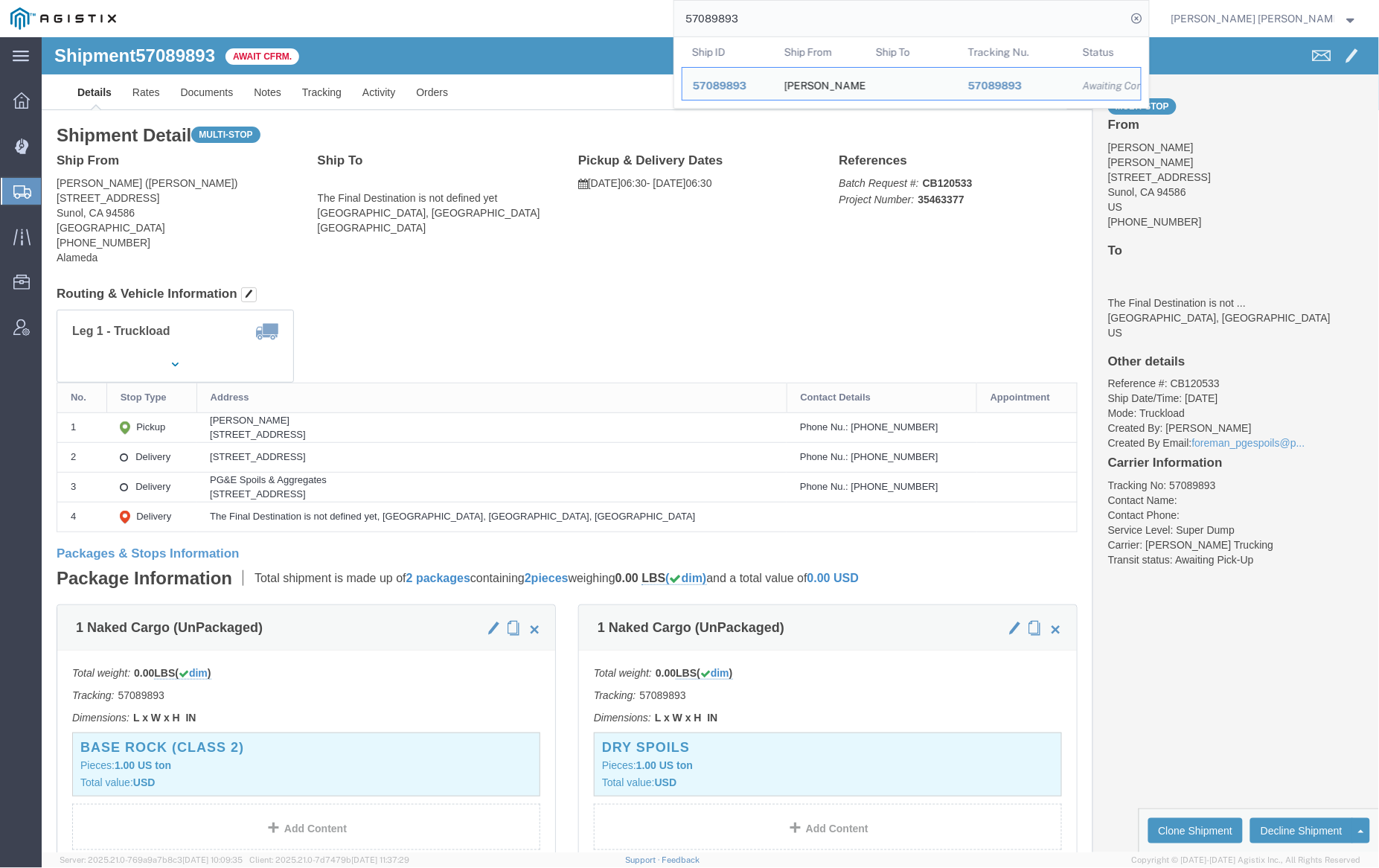
click at [795, 13] on input "57089893" at bounding box center [900, 18] width 452 height 36
paste input "6994891"
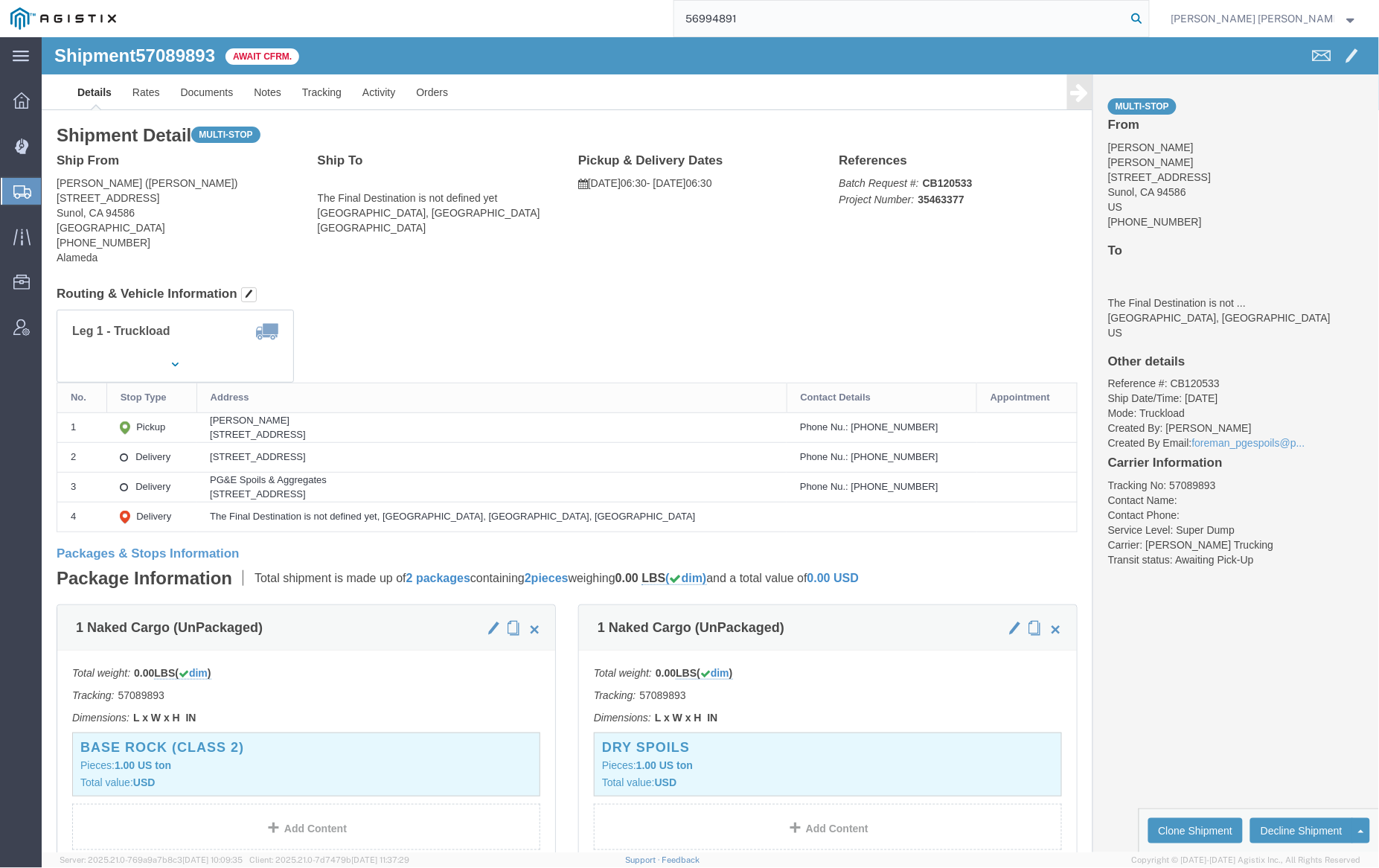
click at [1148, 13] on icon at bounding box center [1137, 18] width 21 height 21
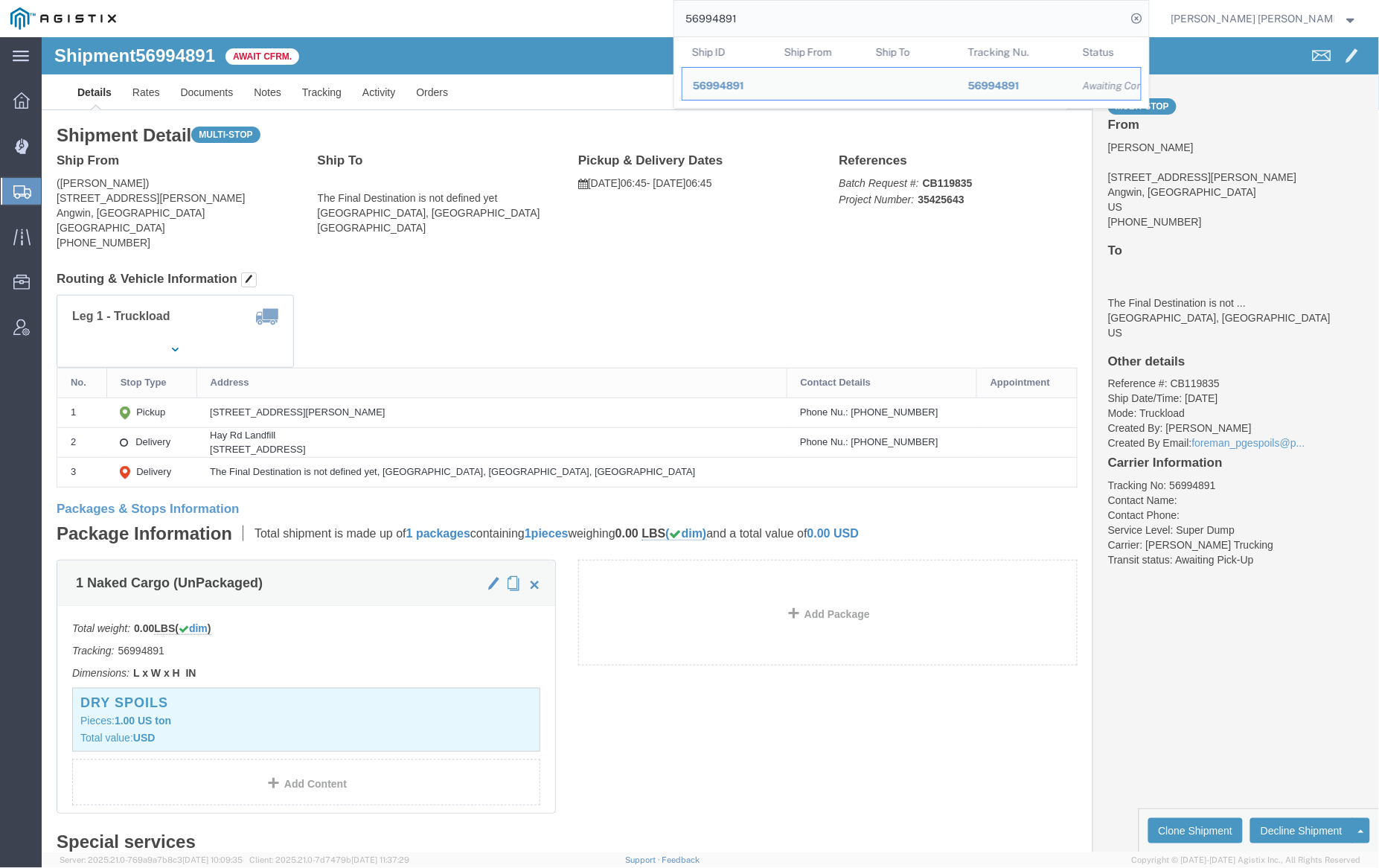
click at [801, 16] on input "56994891" at bounding box center [900, 18] width 452 height 36
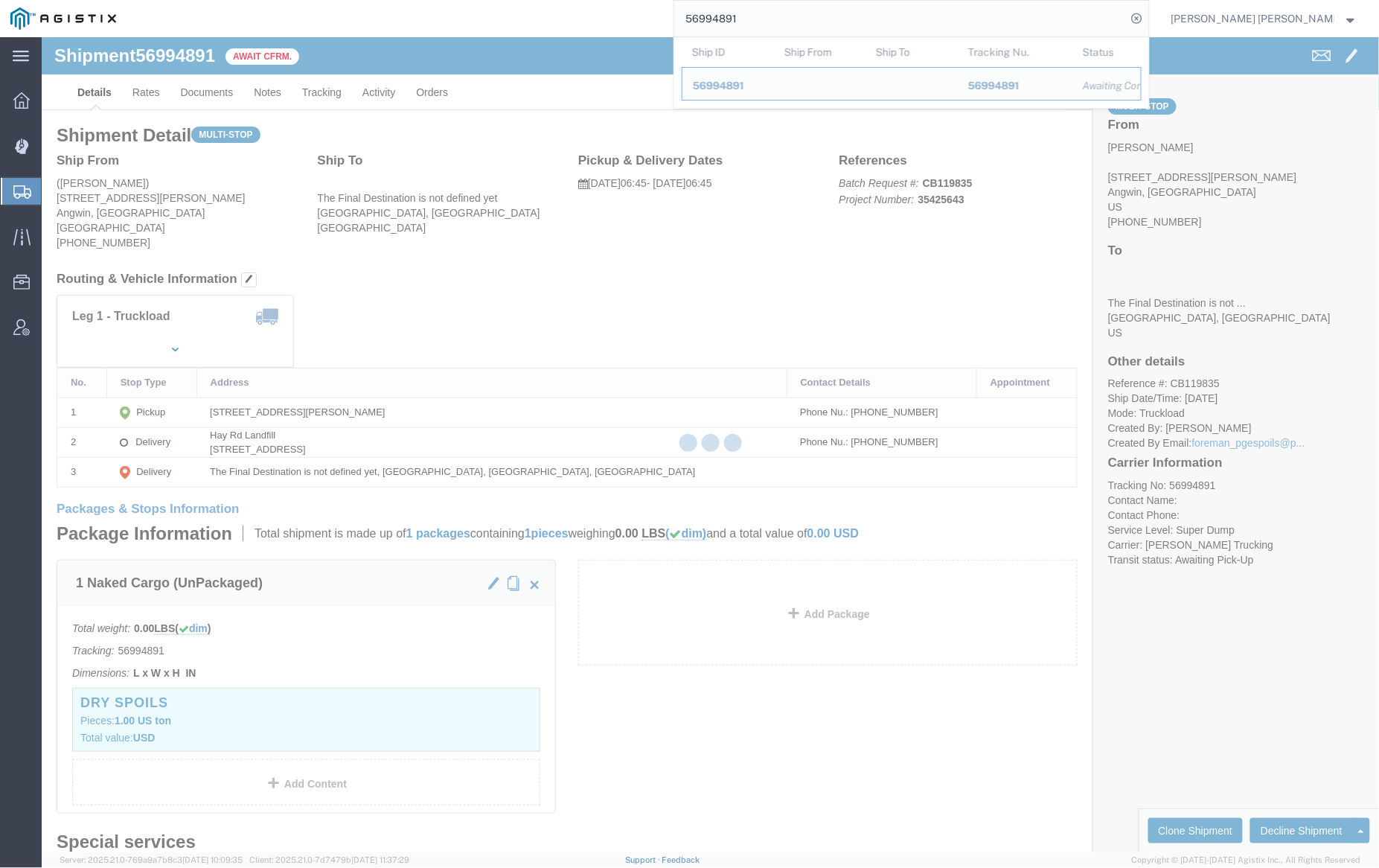
click at [801, 16] on input "56994891" at bounding box center [900, 18] width 452 height 36
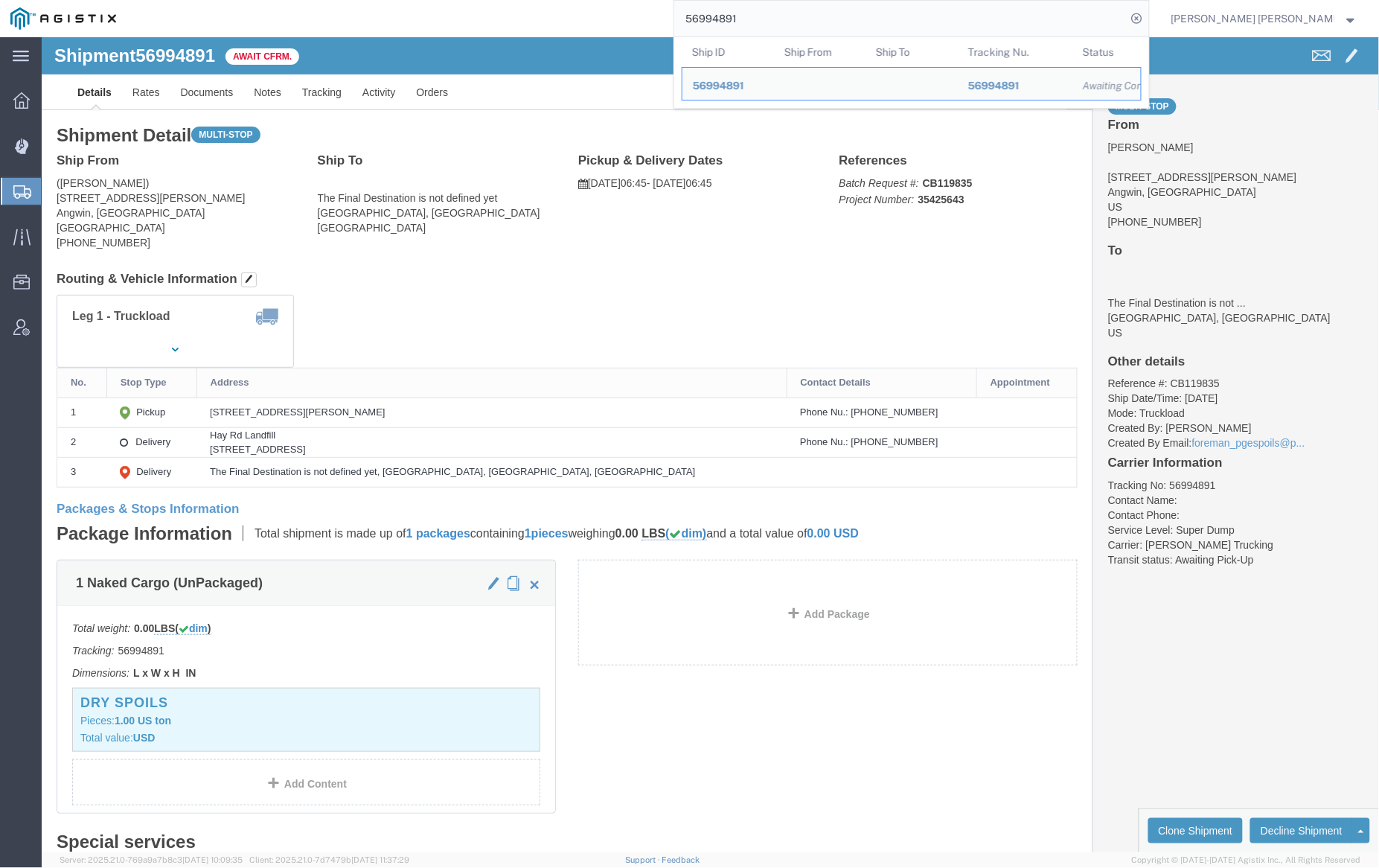
paste input "86"
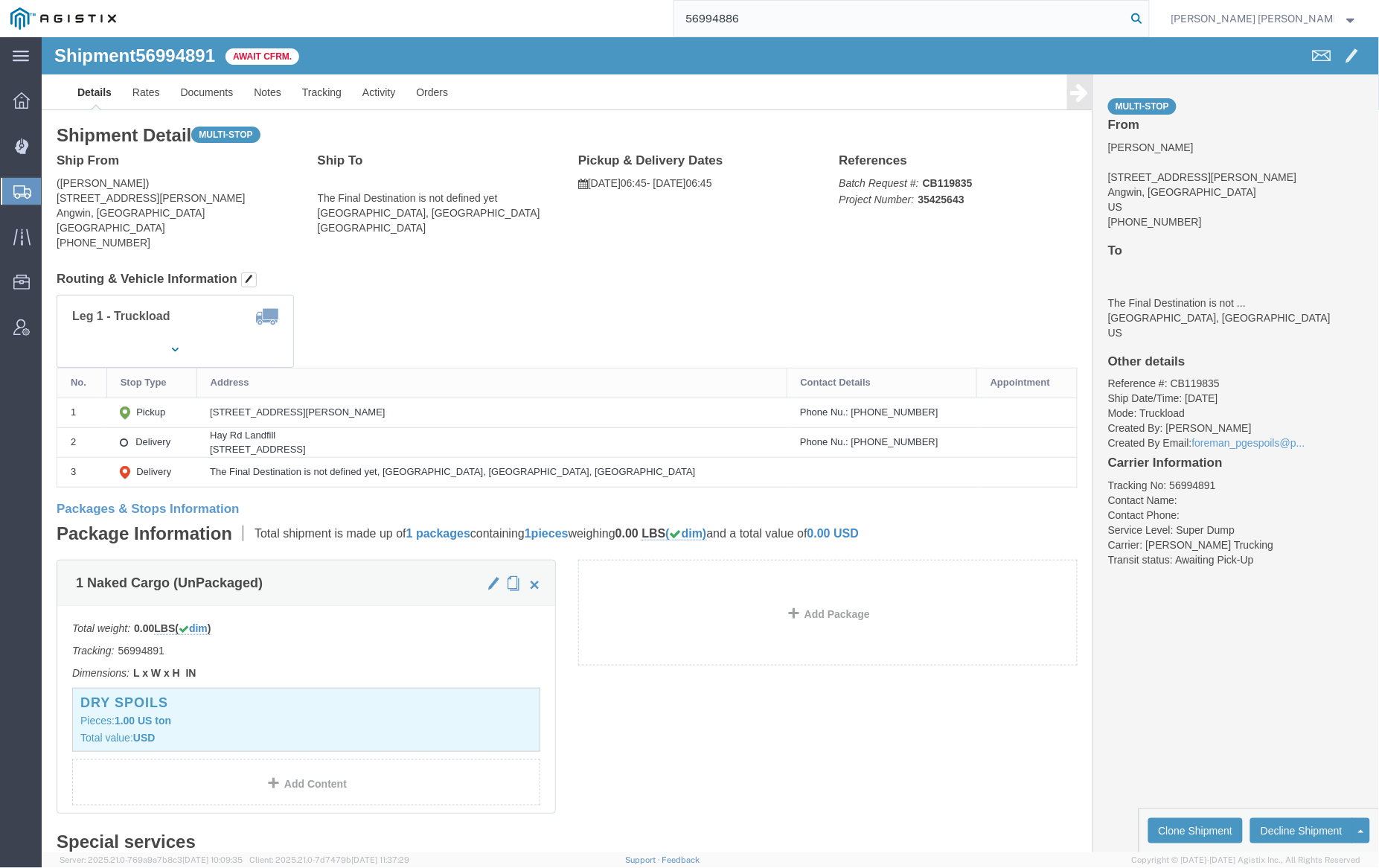
click at [1148, 19] on icon at bounding box center [1137, 18] width 21 height 21
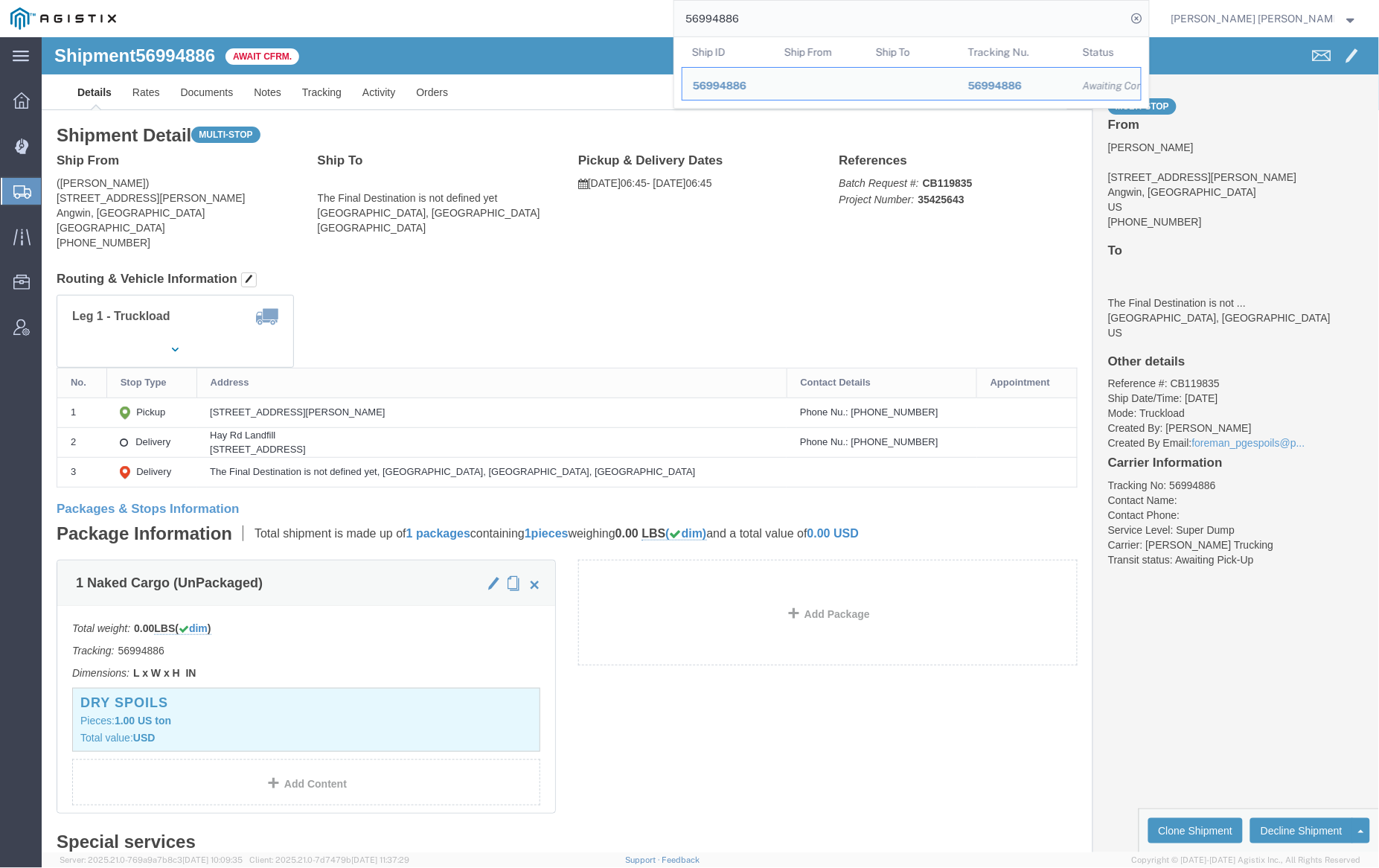
click at [787, 18] on input "56994886" at bounding box center [900, 18] width 452 height 36
paste input "7025508"
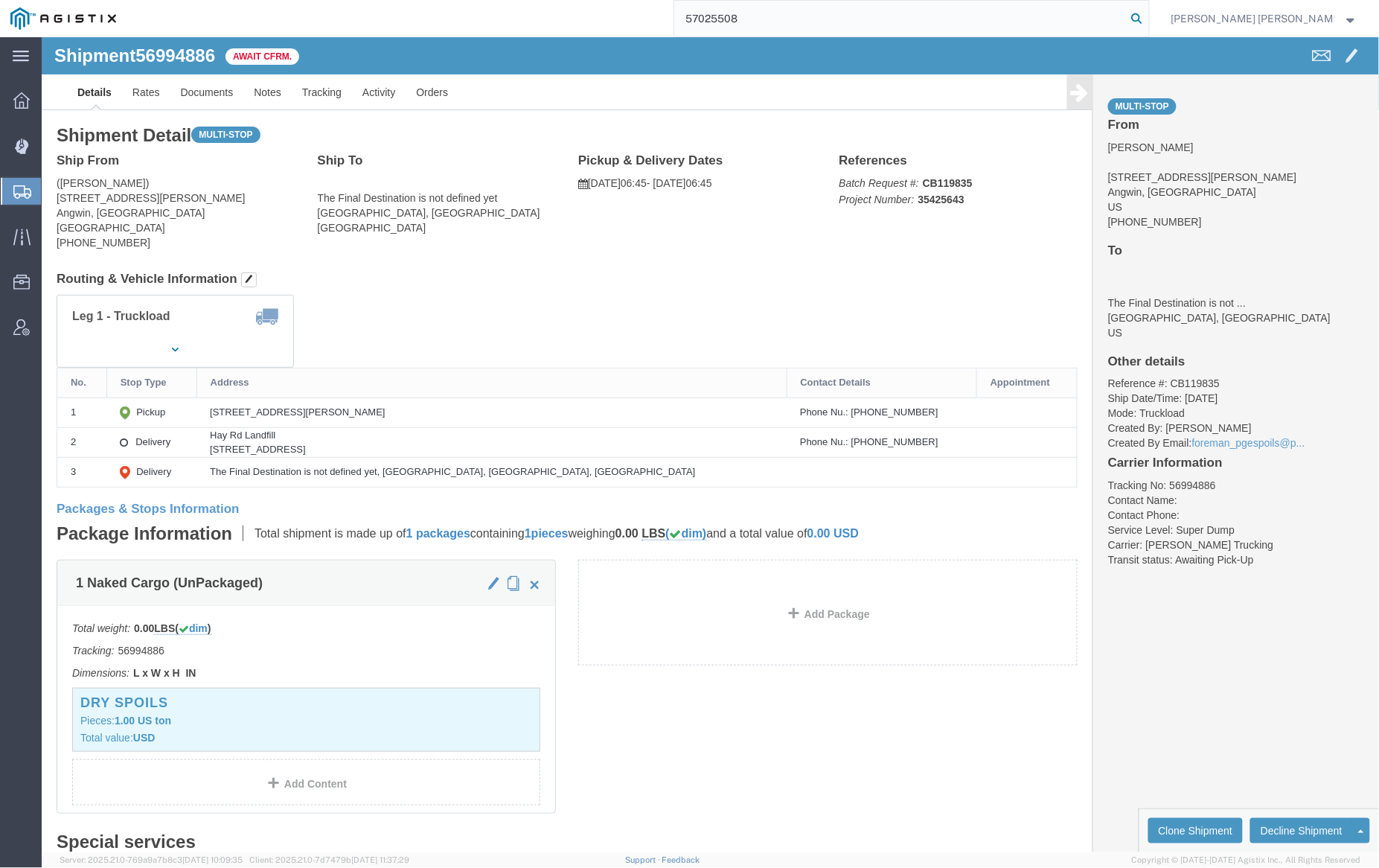
click at [1148, 17] on icon at bounding box center [1137, 18] width 21 height 21
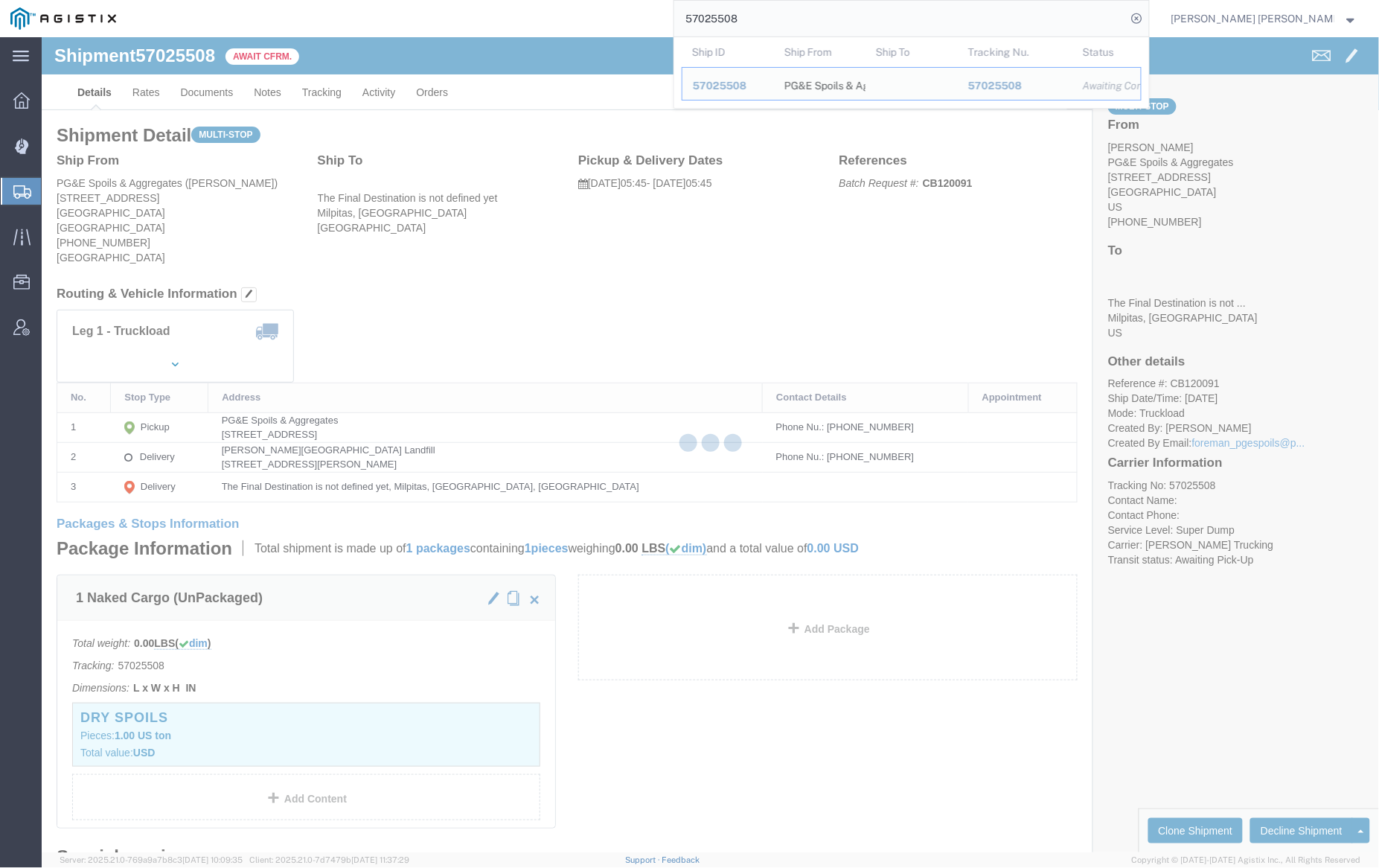
click at [797, 13] on input "57025508" at bounding box center [900, 18] width 452 height 36
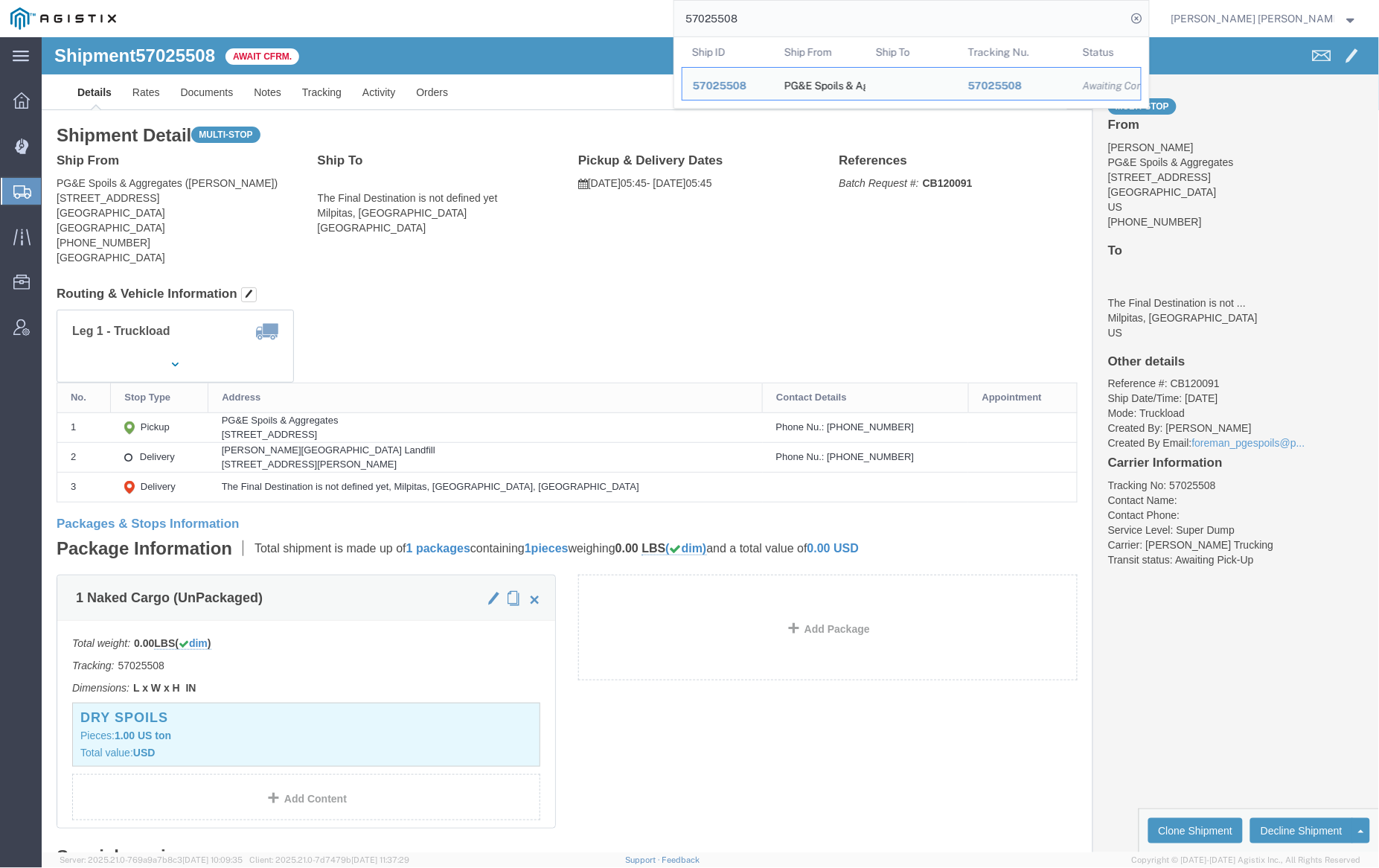
paste input "4312"
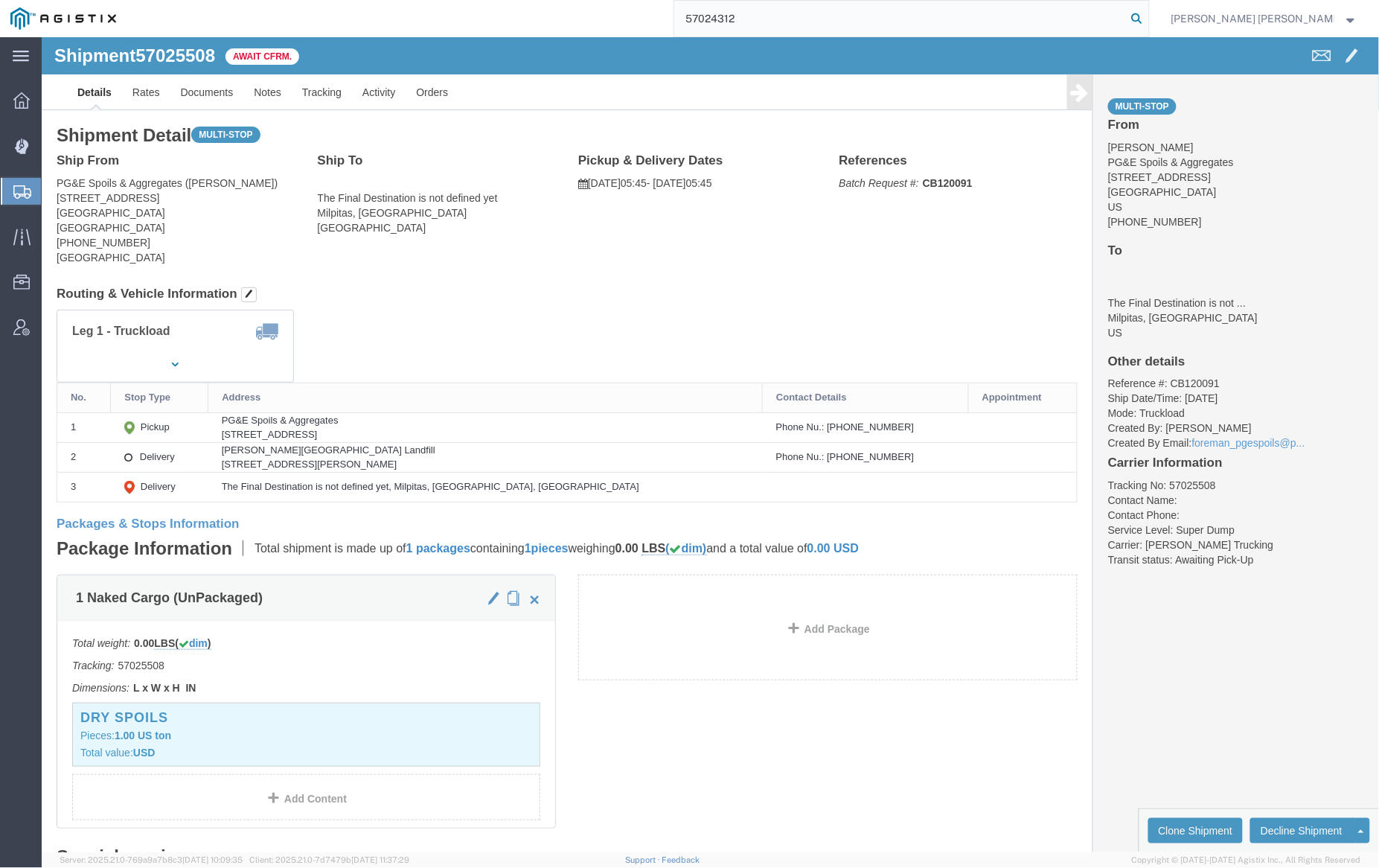
click at [1148, 18] on icon at bounding box center [1137, 18] width 21 height 21
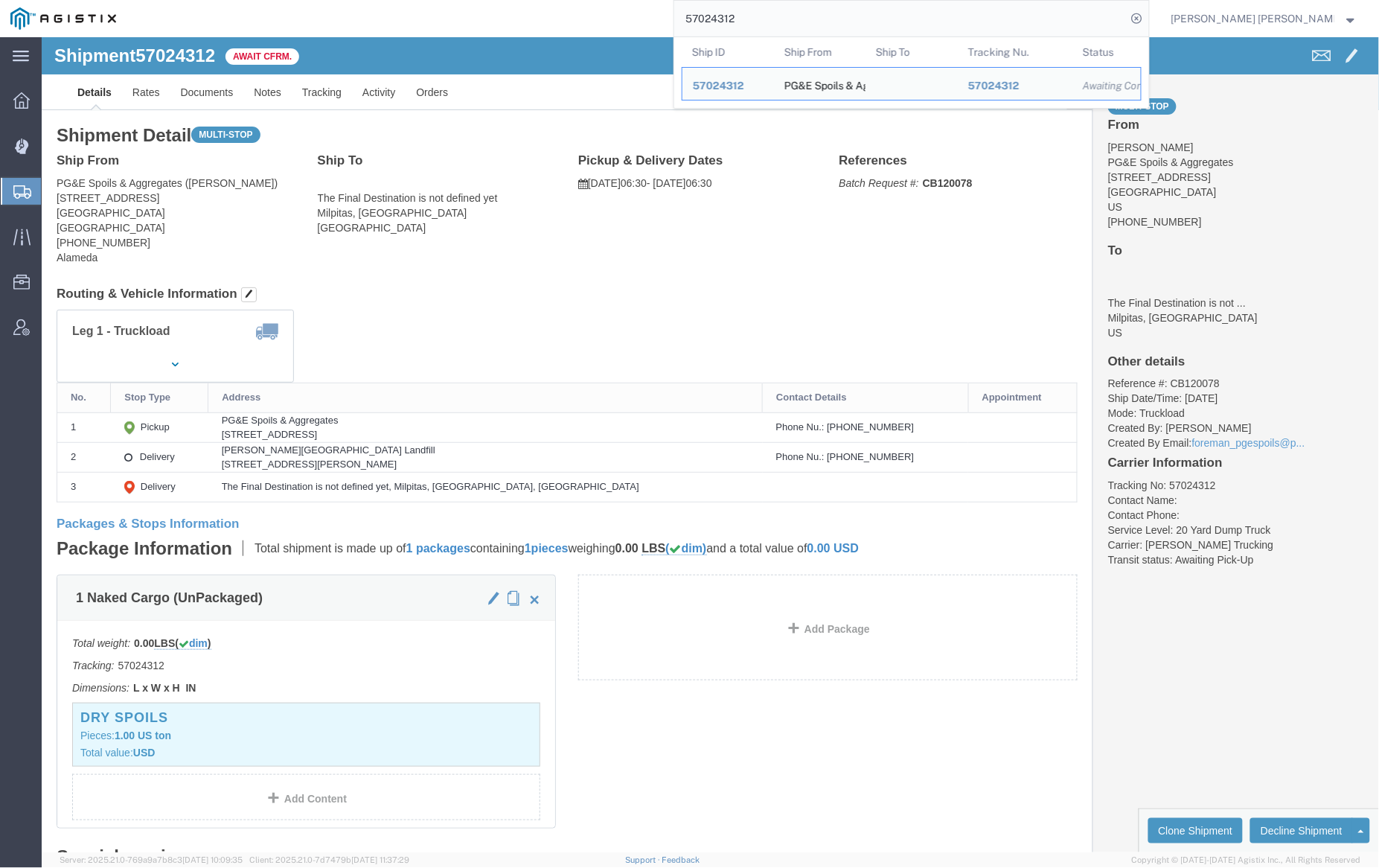
click at [790, 14] on input "57024312" at bounding box center [900, 18] width 452 height 36
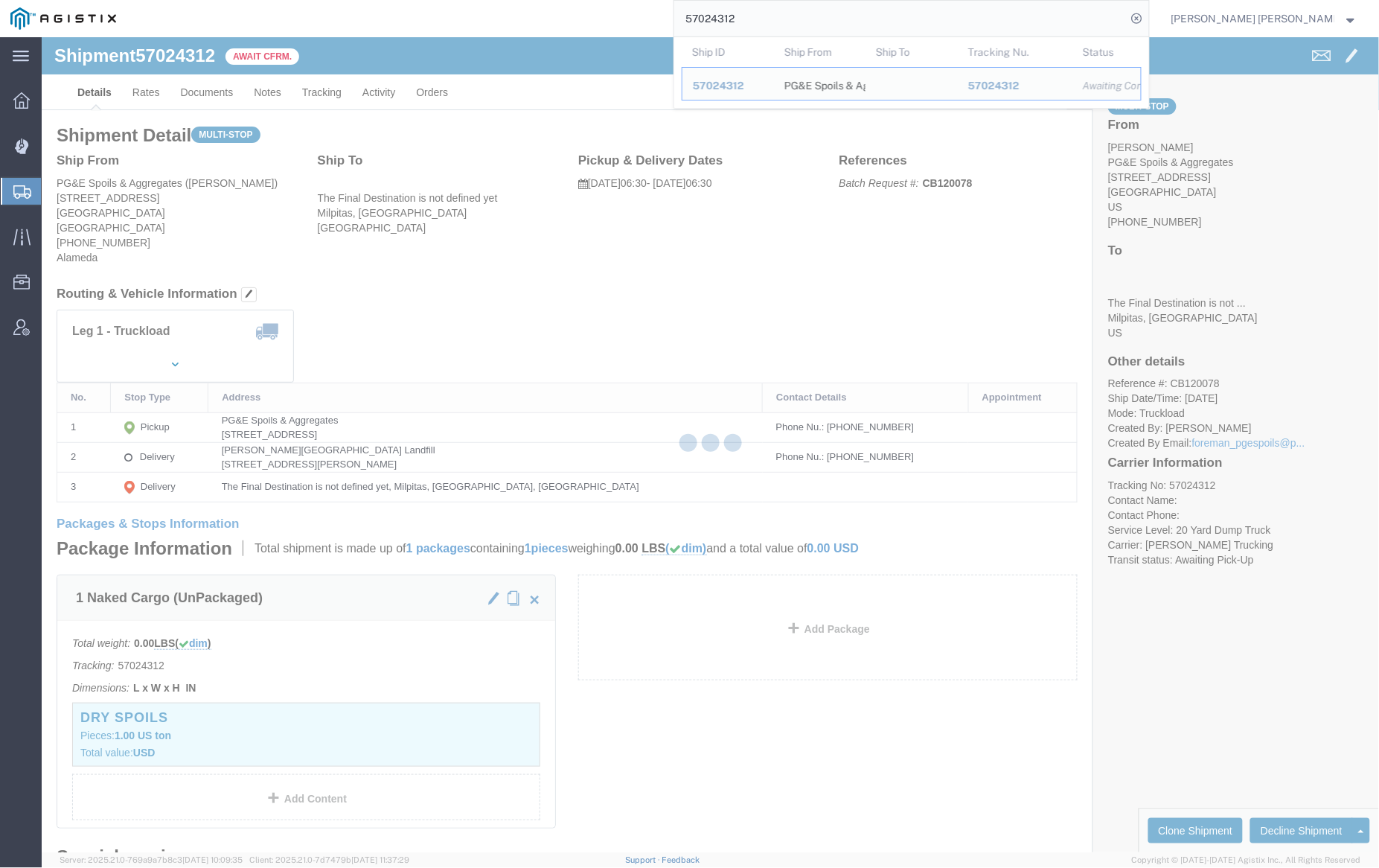
click at [790, 14] on input "57024312" at bounding box center [900, 18] width 452 height 36
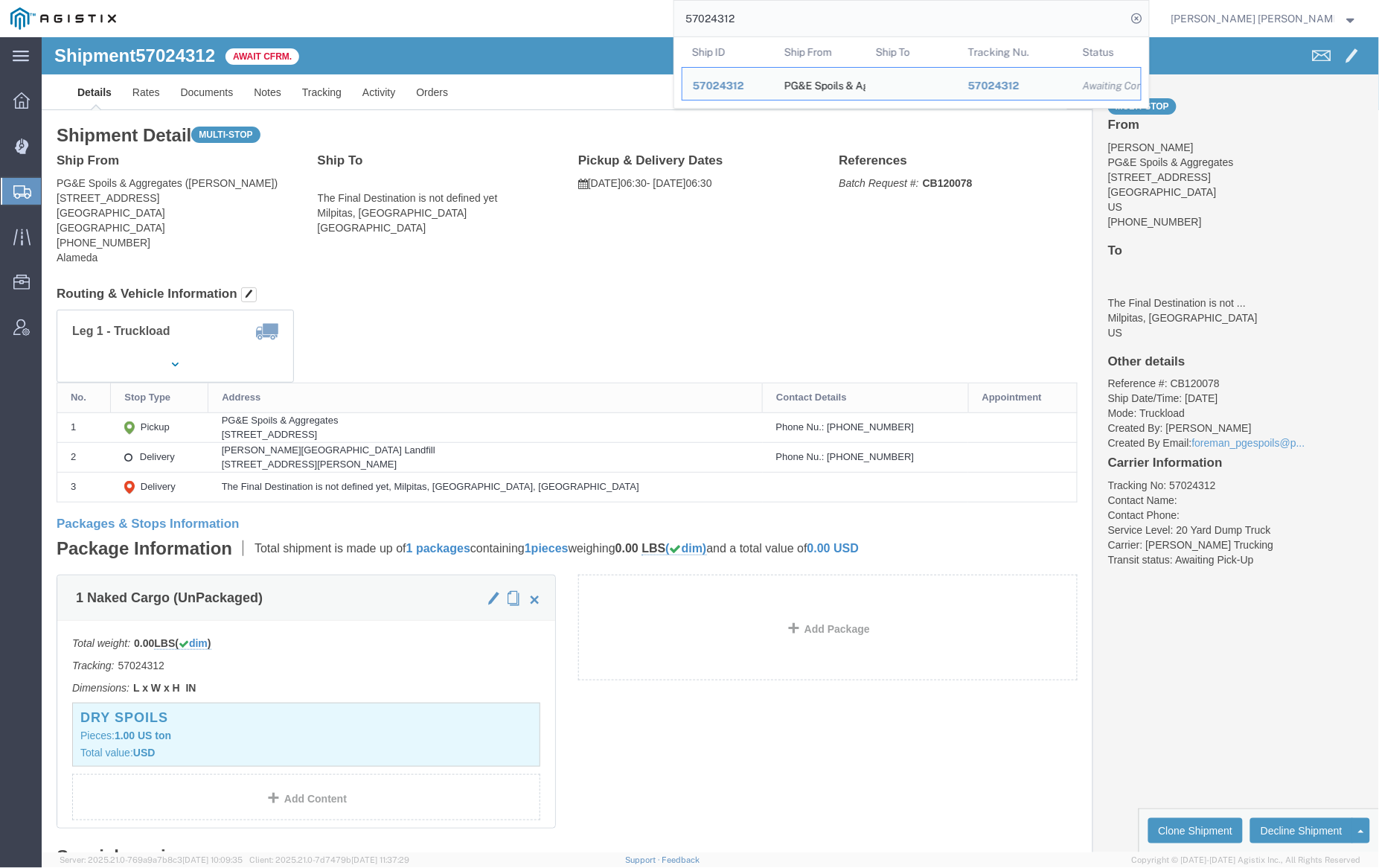
paste input "280"
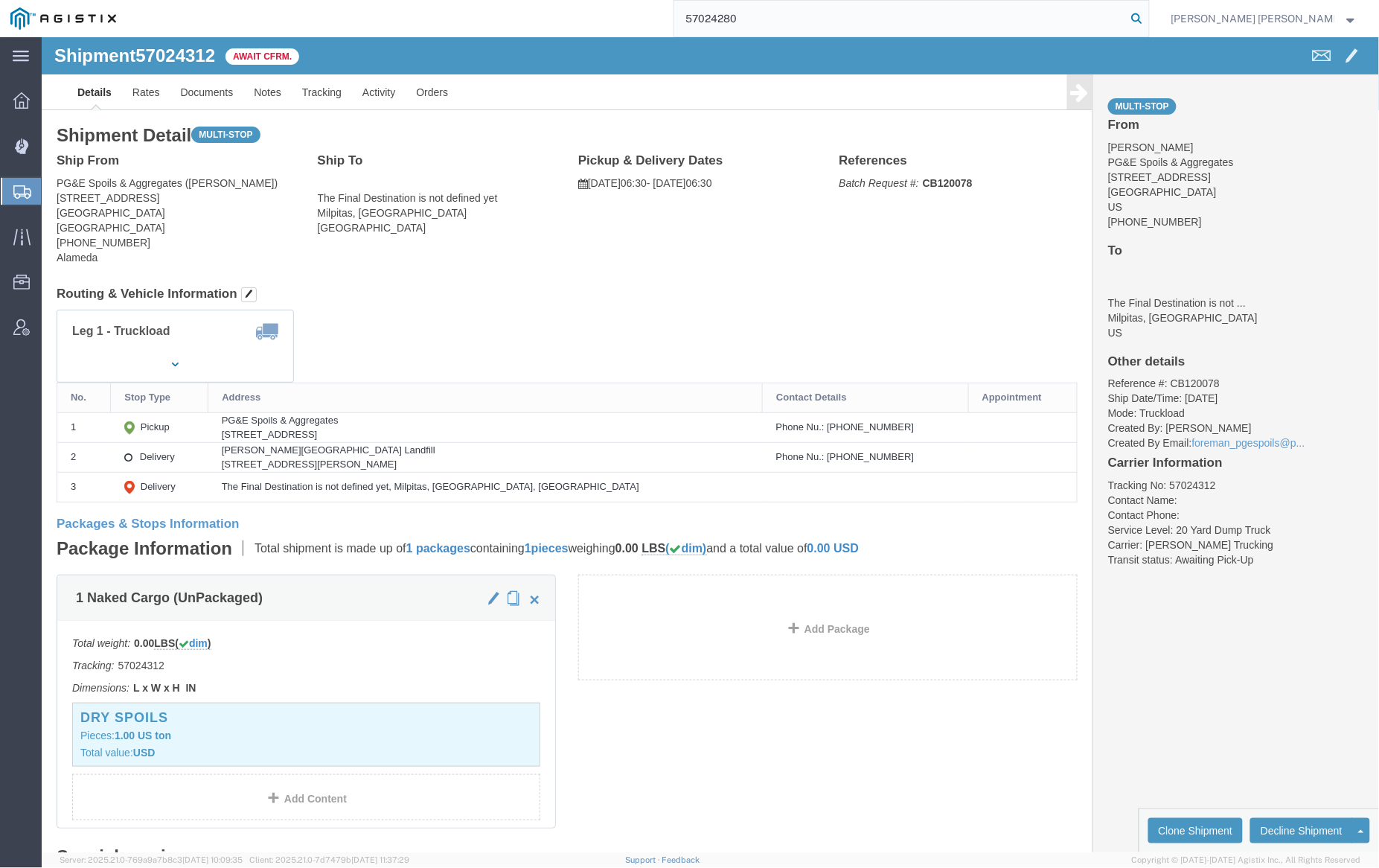
click at [1148, 18] on icon at bounding box center [1137, 18] width 21 height 21
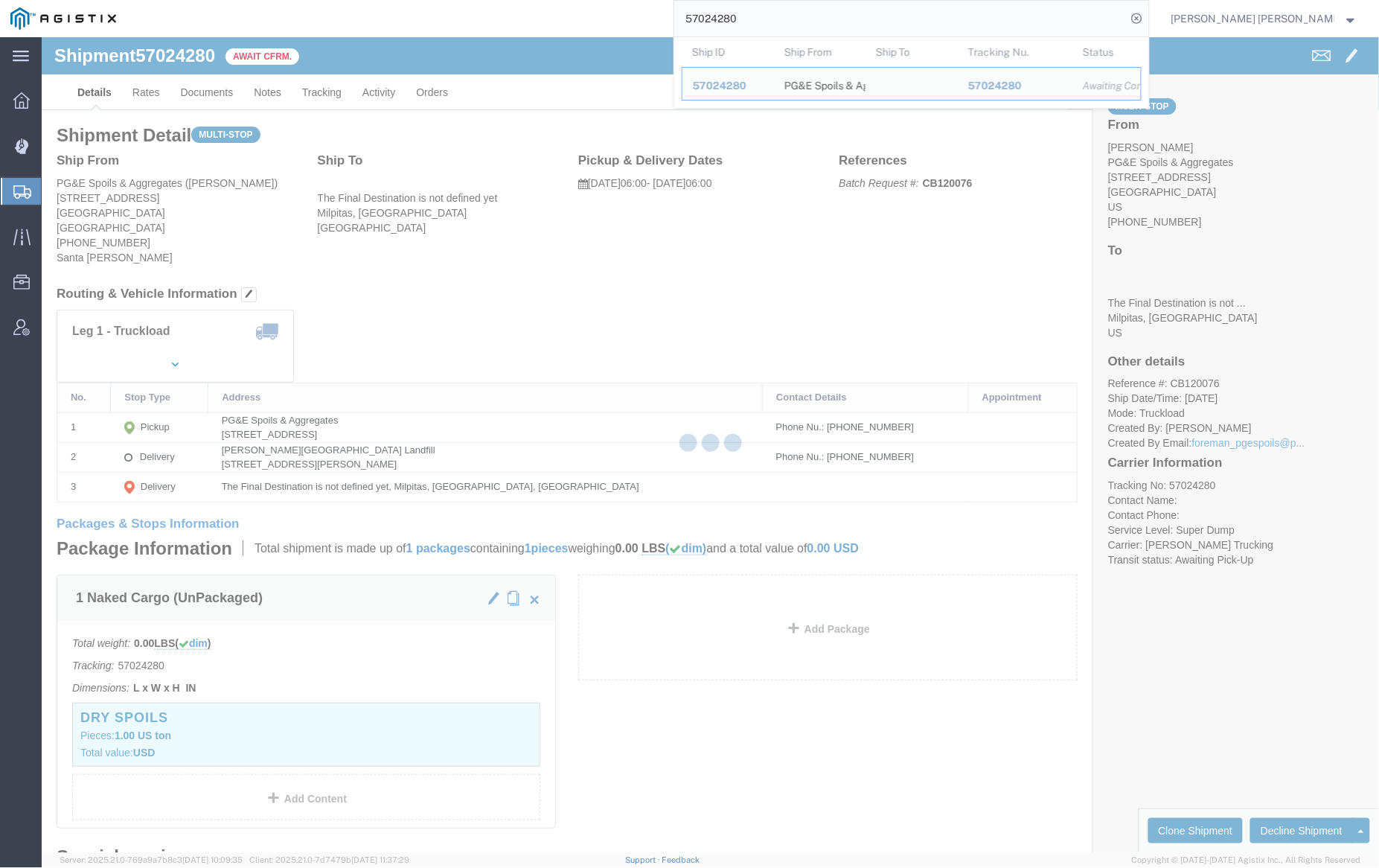
click at [794, 19] on input "57024280" at bounding box center [900, 18] width 452 height 36
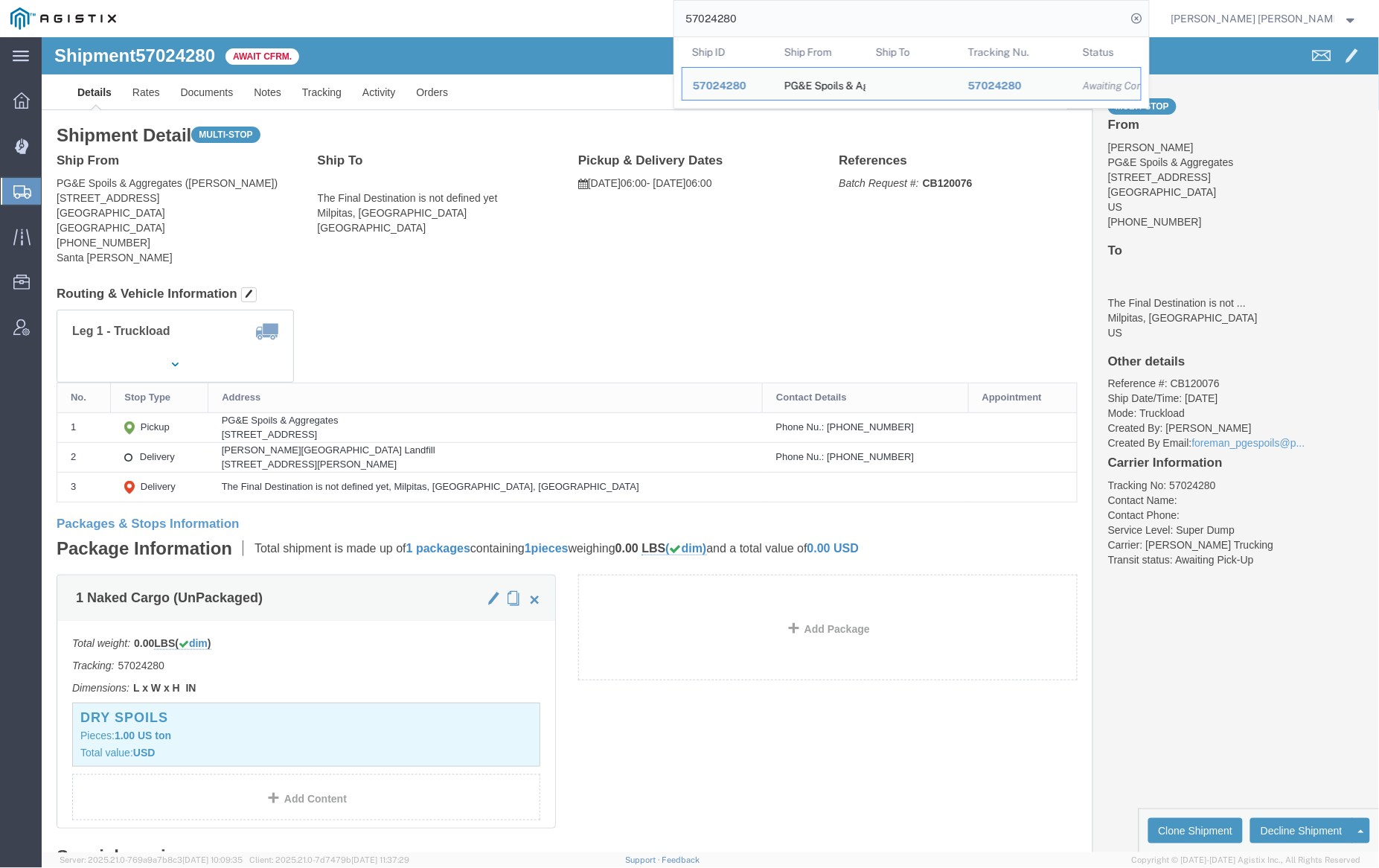
paste input "75"
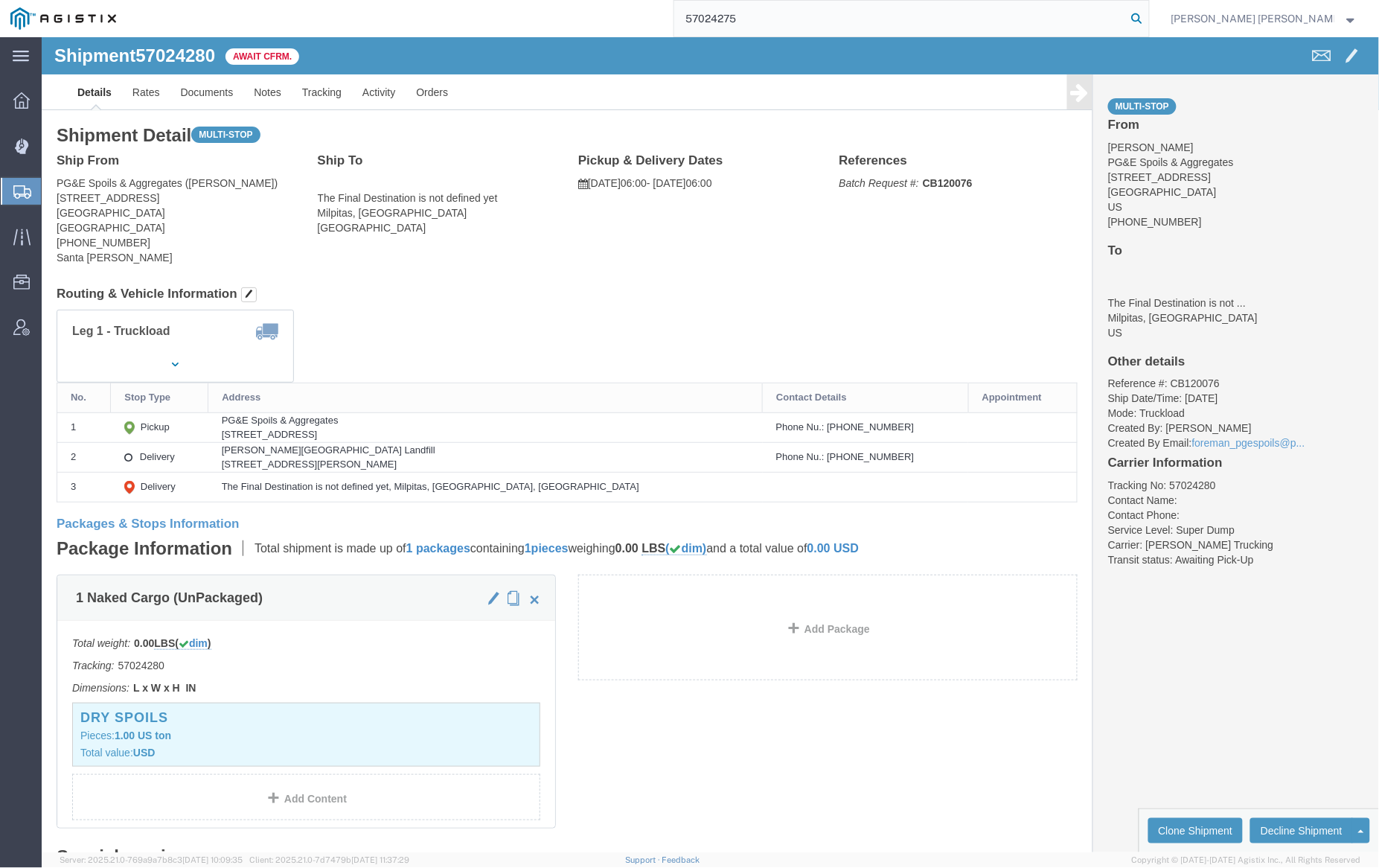
click at [1148, 17] on icon at bounding box center [1137, 18] width 21 height 21
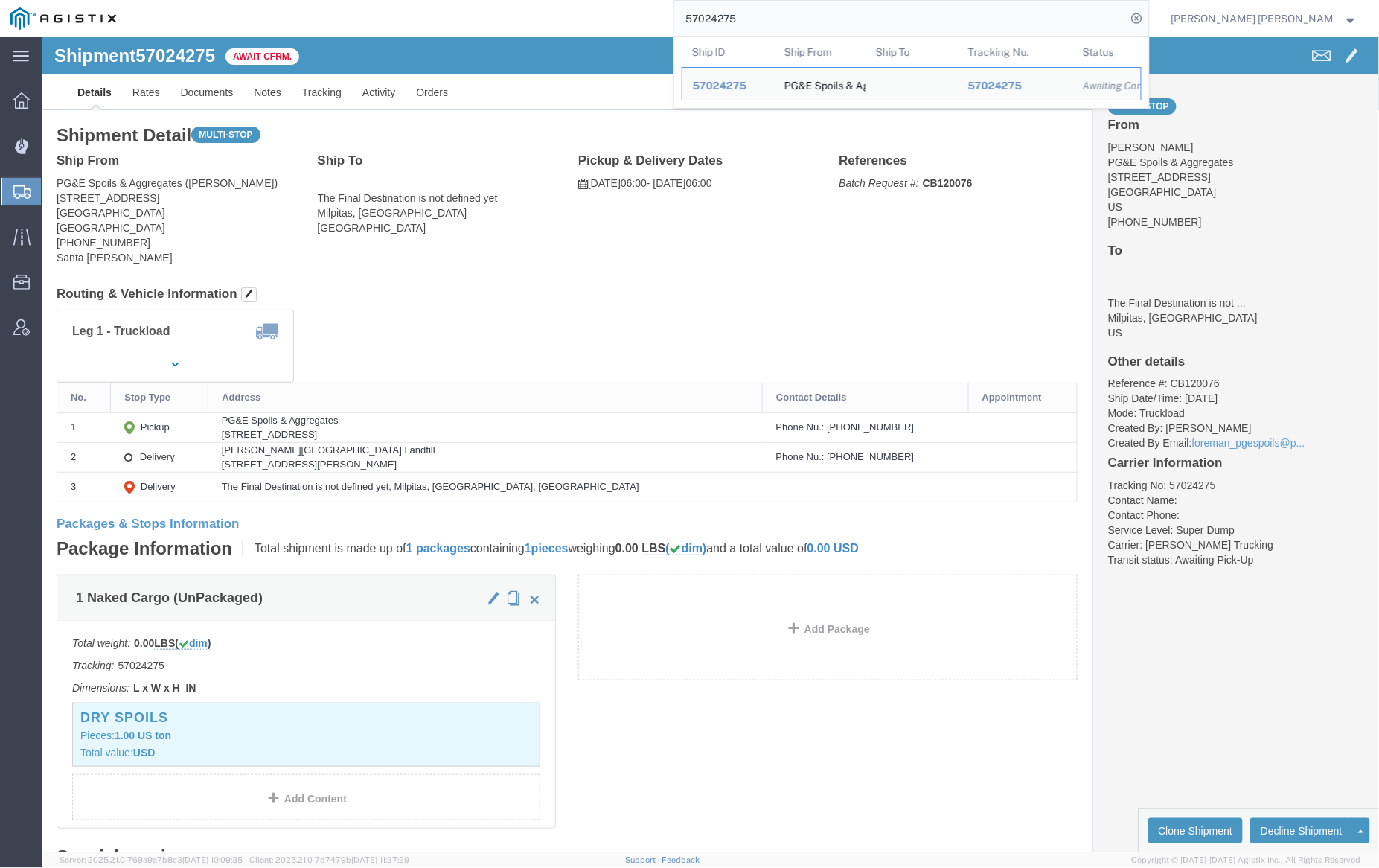
click at [770, 20] on input "57024275" at bounding box center [900, 18] width 452 height 36
paste input "37490"
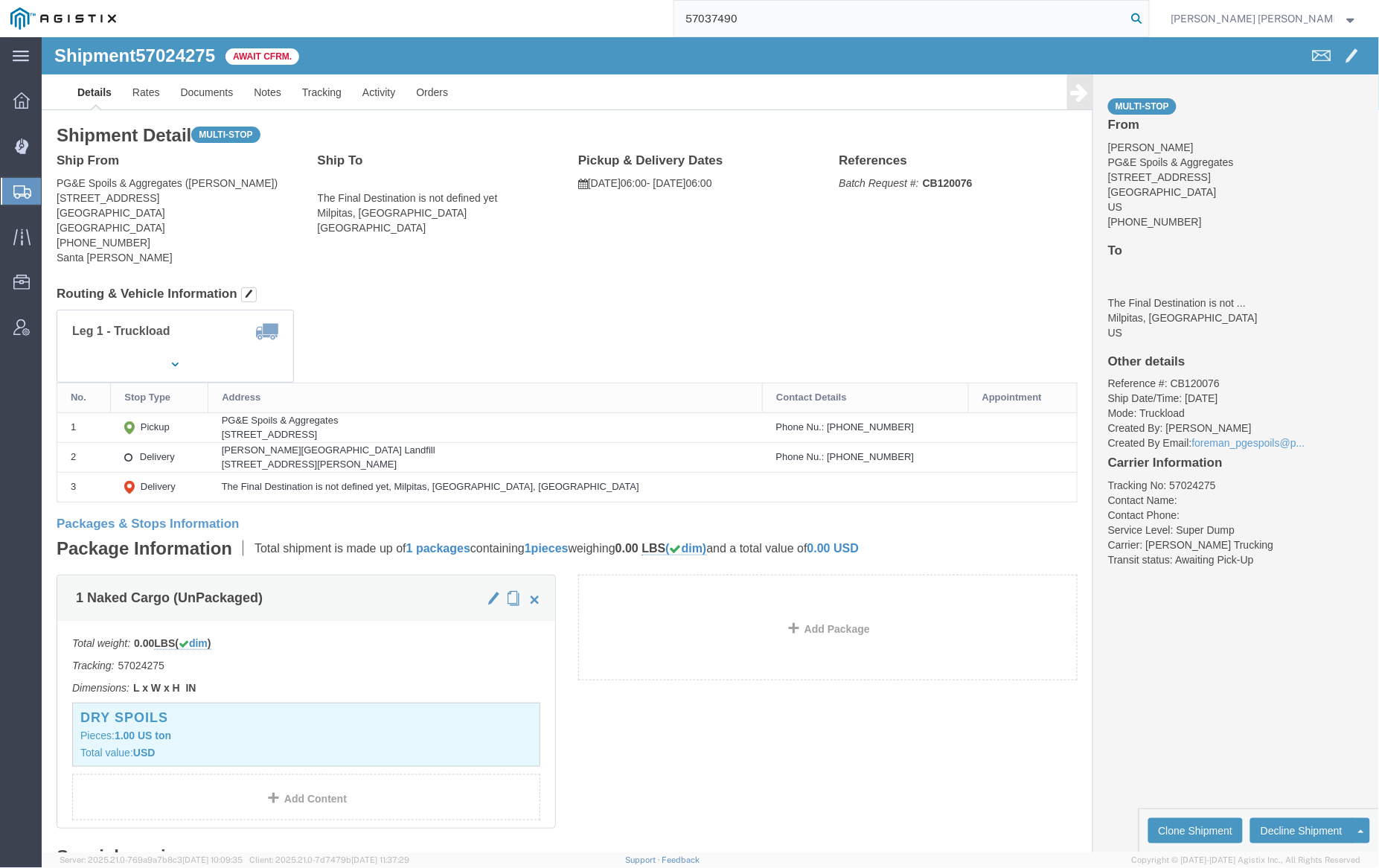
click at [1148, 20] on icon at bounding box center [1137, 18] width 21 height 21
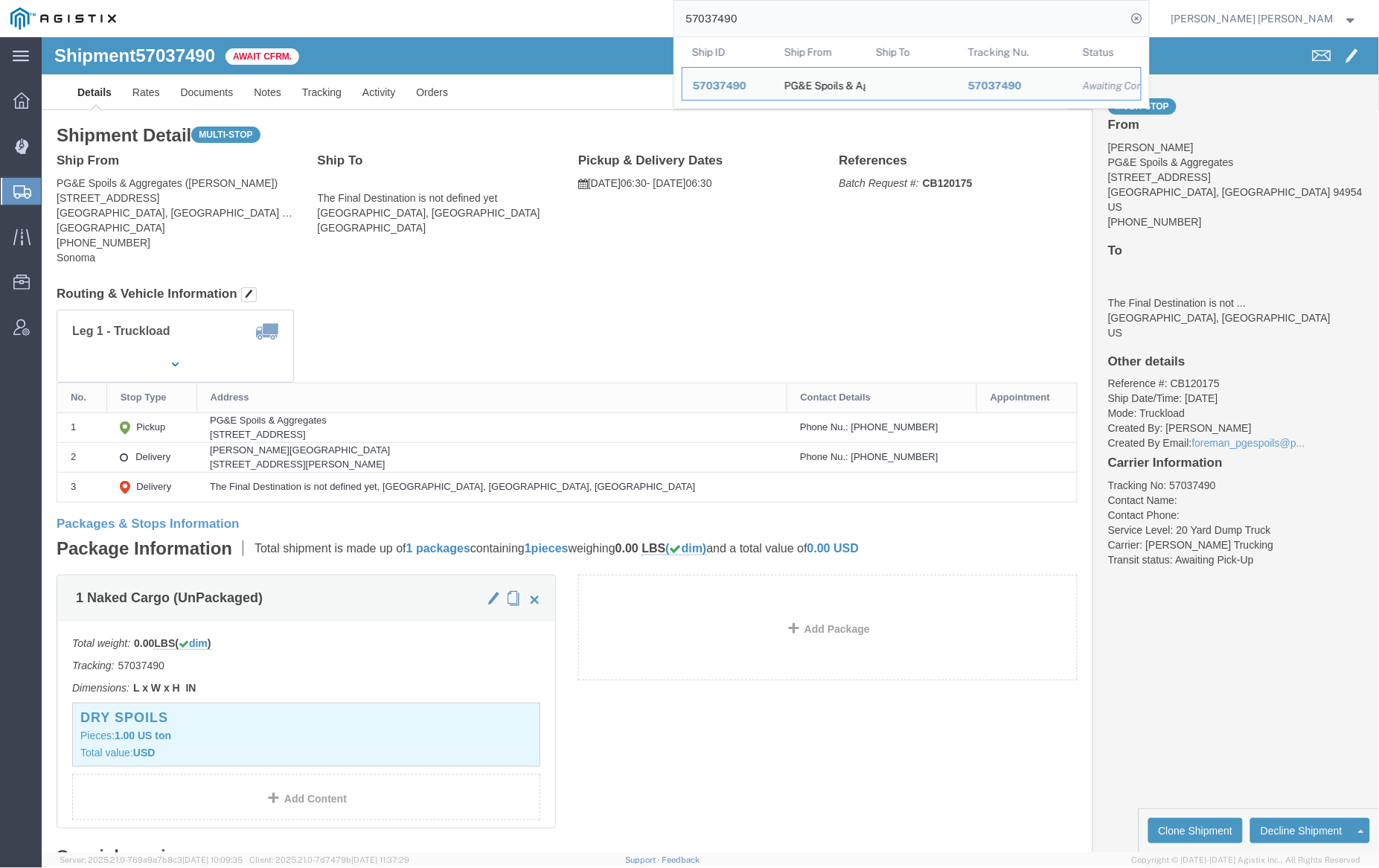
click at [769, 12] on input "57037490" at bounding box center [900, 18] width 452 height 36
paste input "5781070"
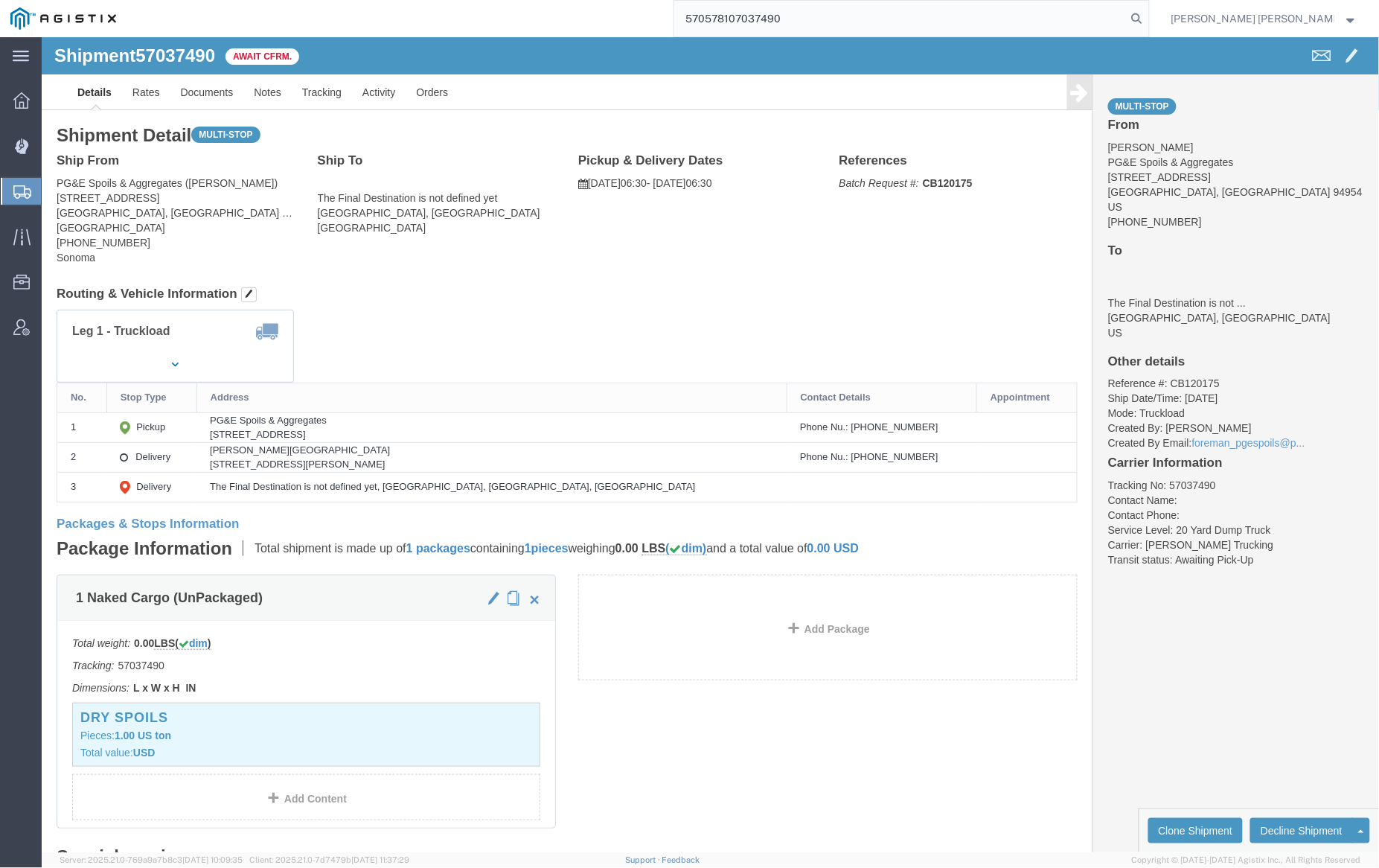
click at [840, 18] on input "570578107037490" at bounding box center [900, 18] width 452 height 36
paste input "search"
click at [1148, 15] on icon at bounding box center [1137, 18] width 21 height 21
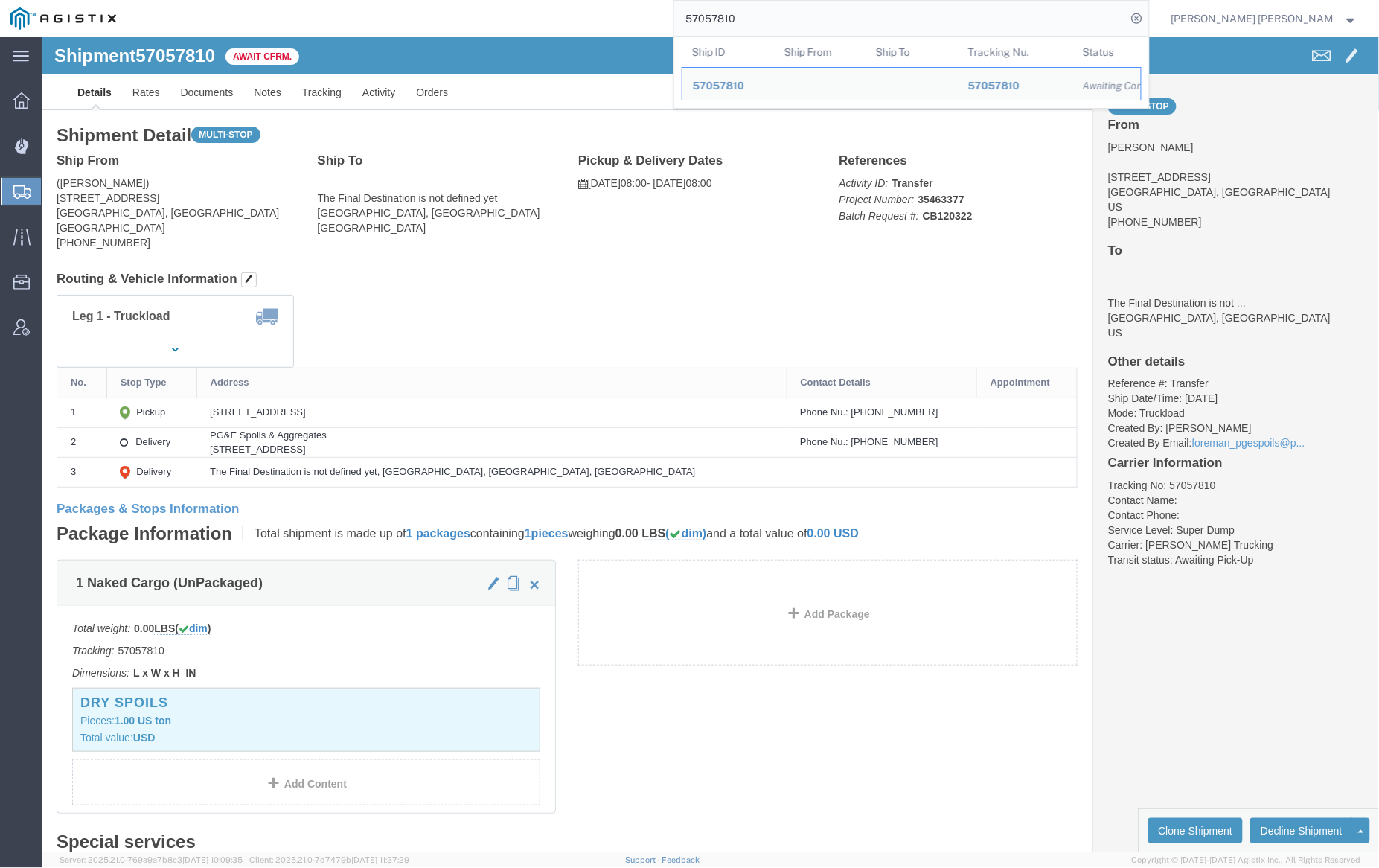
click at [793, 21] on input "57057810" at bounding box center [900, 18] width 452 height 36
paste input "08"
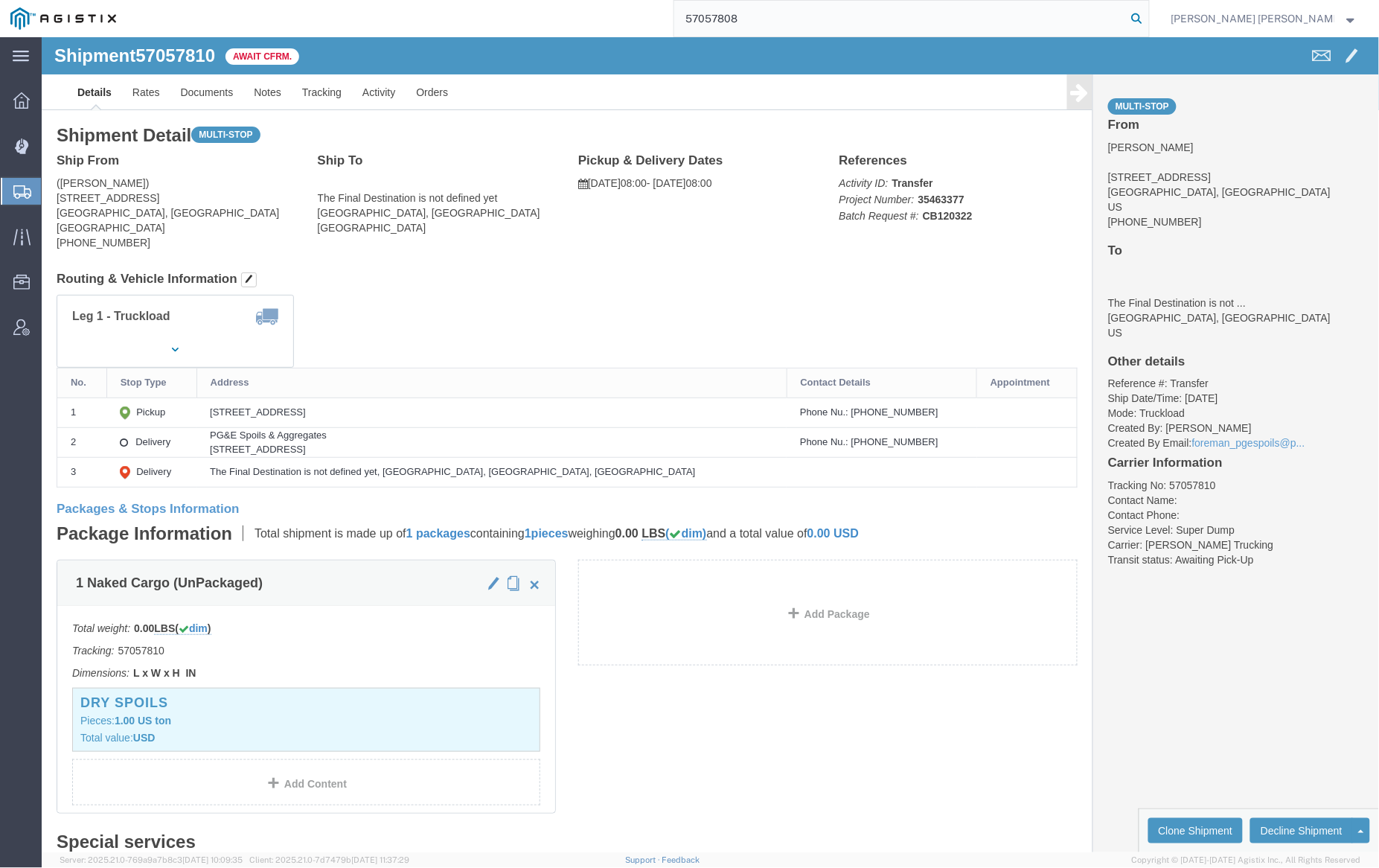
click at [1148, 16] on icon at bounding box center [1137, 18] width 21 height 21
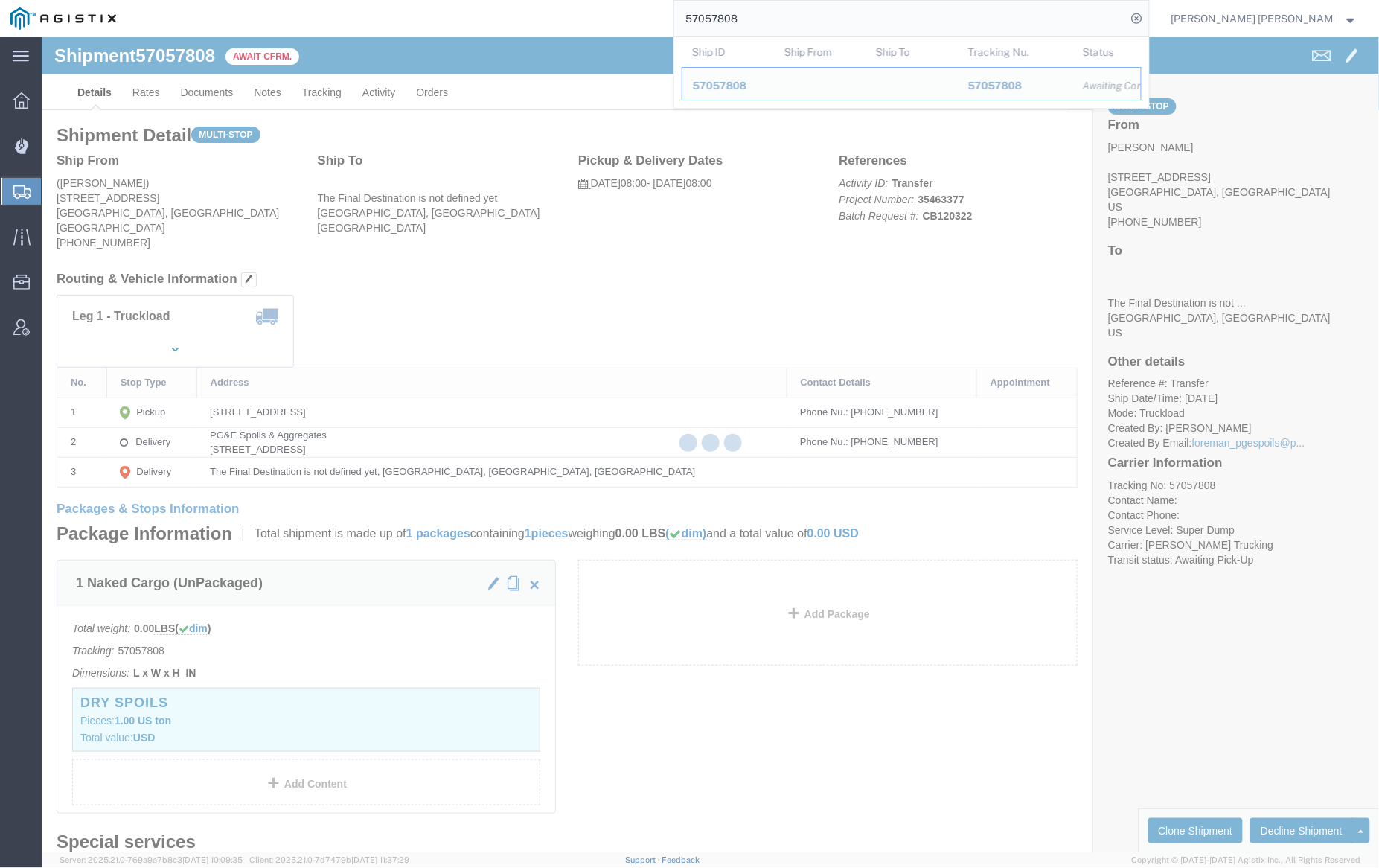
click at [787, 10] on input "57057808" at bounding box center [900, 18] width 452 height 36
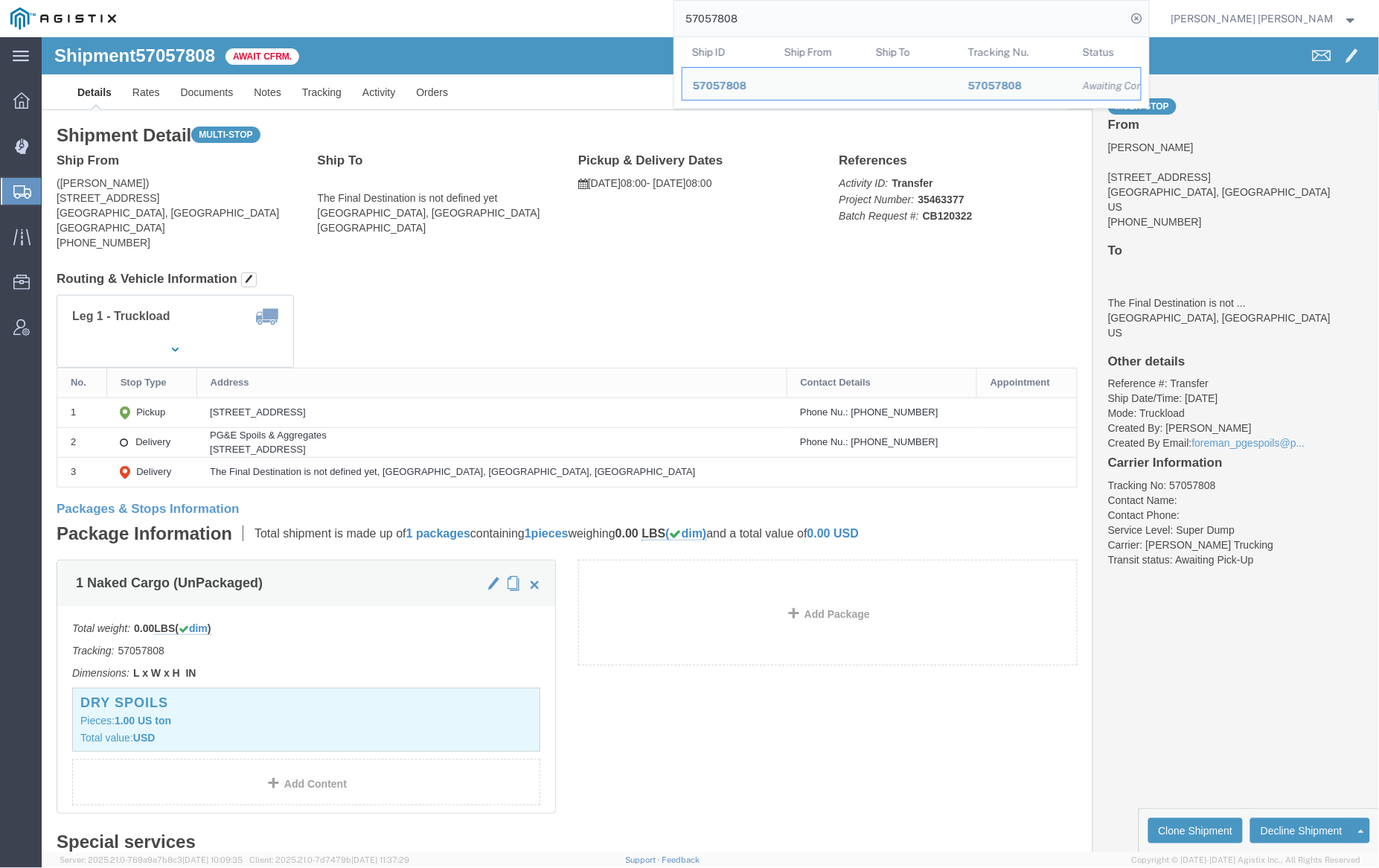
paste input "4289"
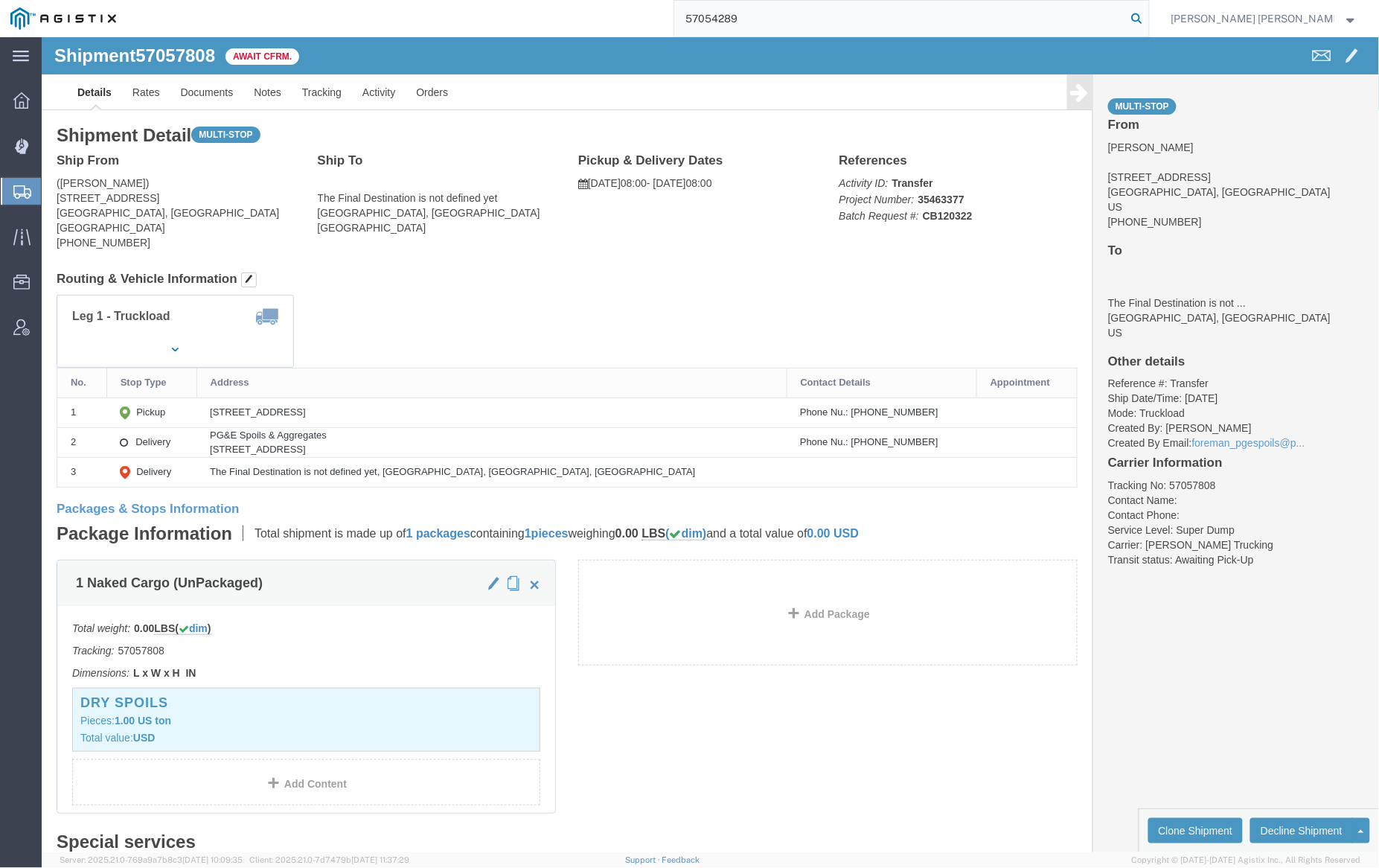
click at [1148, 17] on icon at bounding box center [1137, 18] width 21 height 21
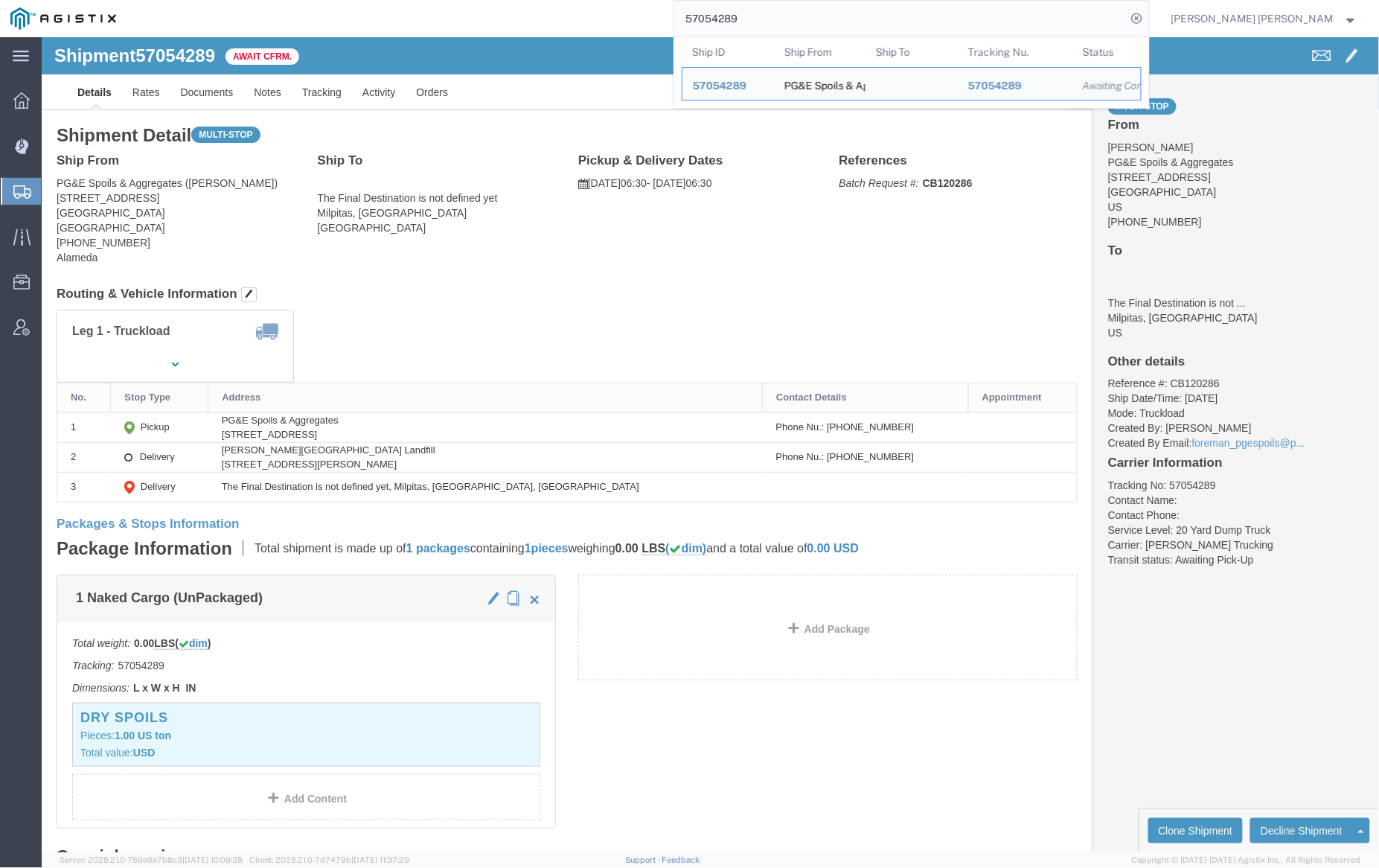
click at [785, 12] on input "57054289" at bounding box center [900, 18] width 452 height 36
paste input "69363"
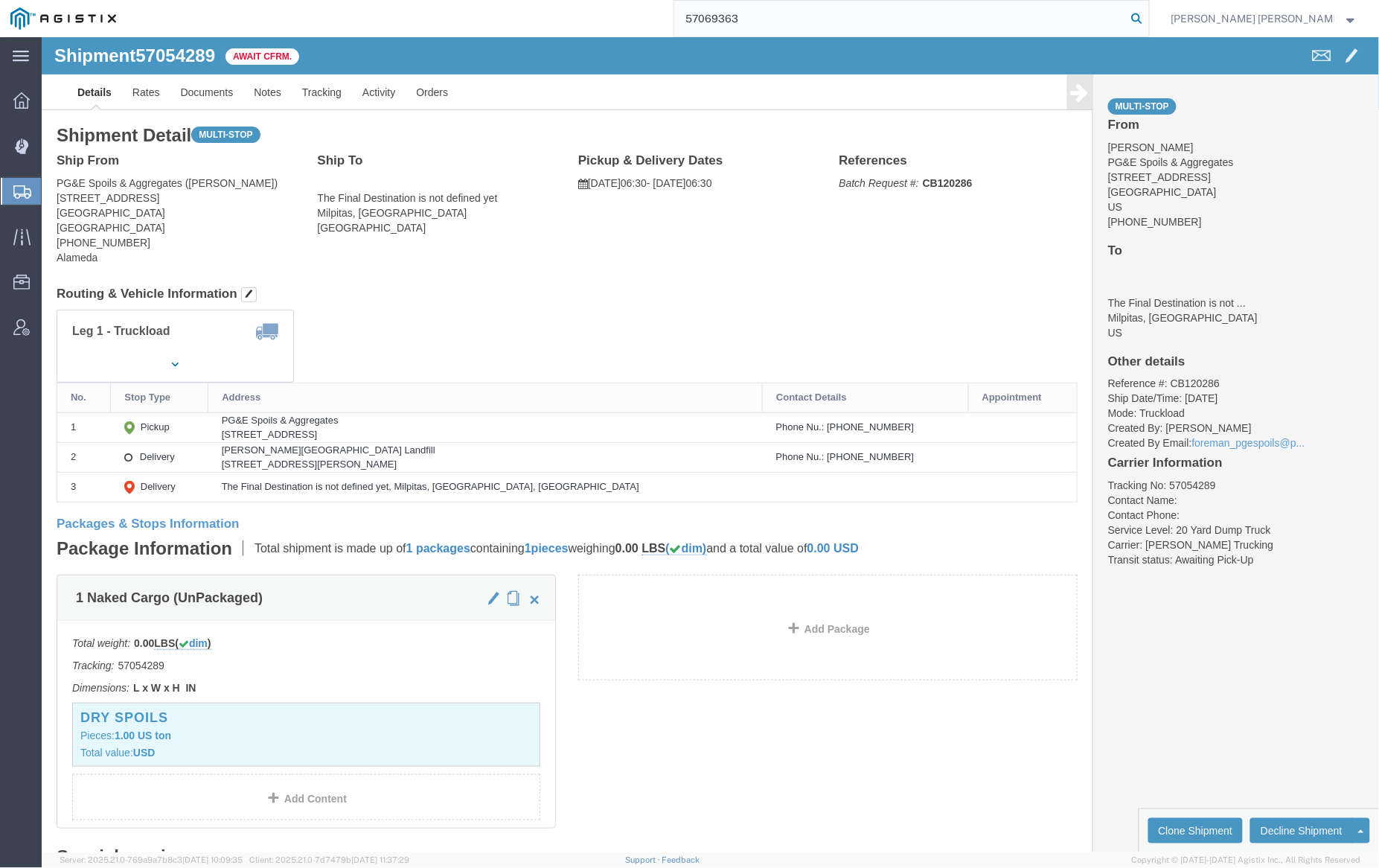
click at [1148, 13] on icon at bounding box center [1137, 18] width 21 height 21
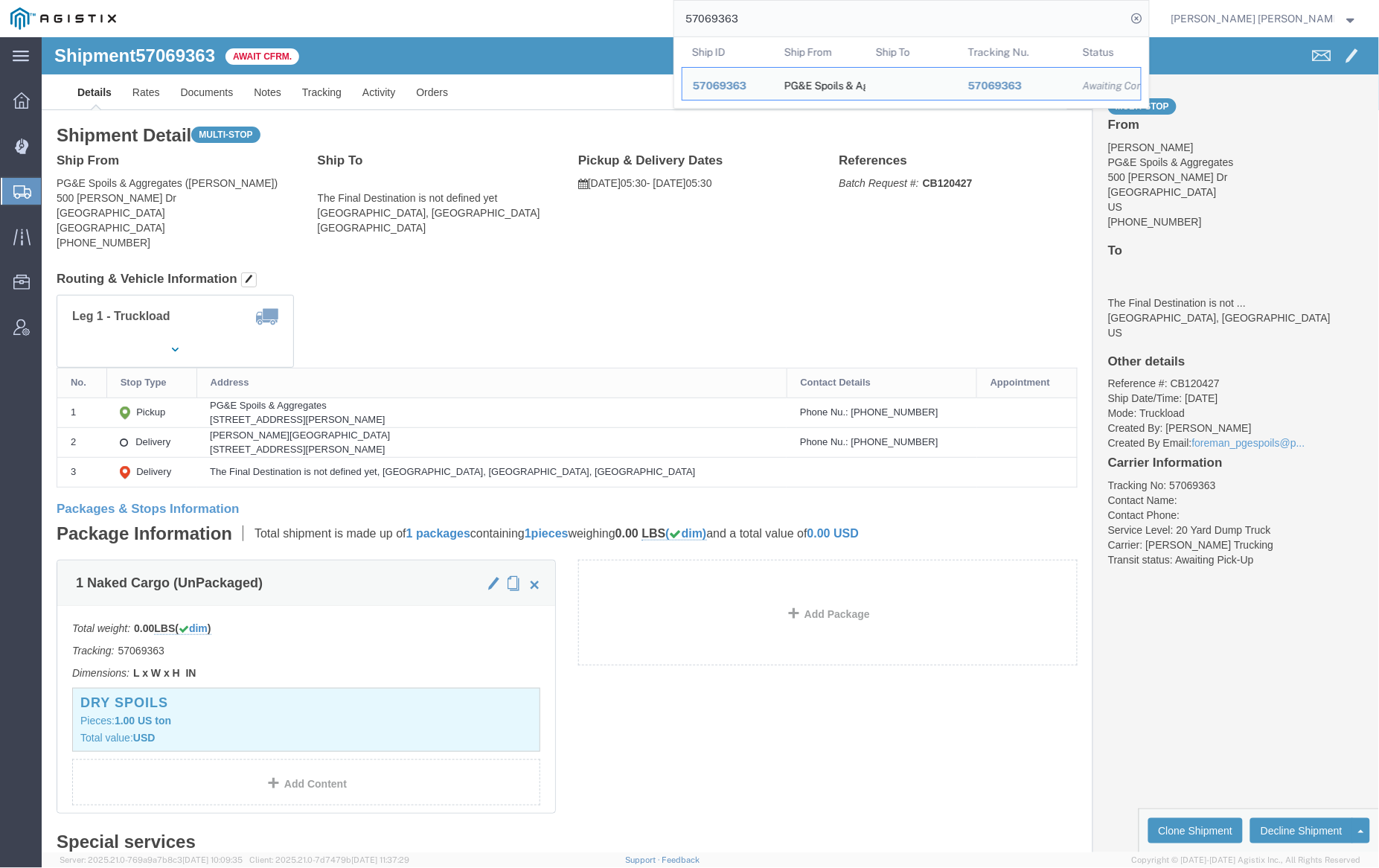
click at [774, 22] on input "57069363" at bounding box center [900, 18] width 452 height 36
paste input "59"
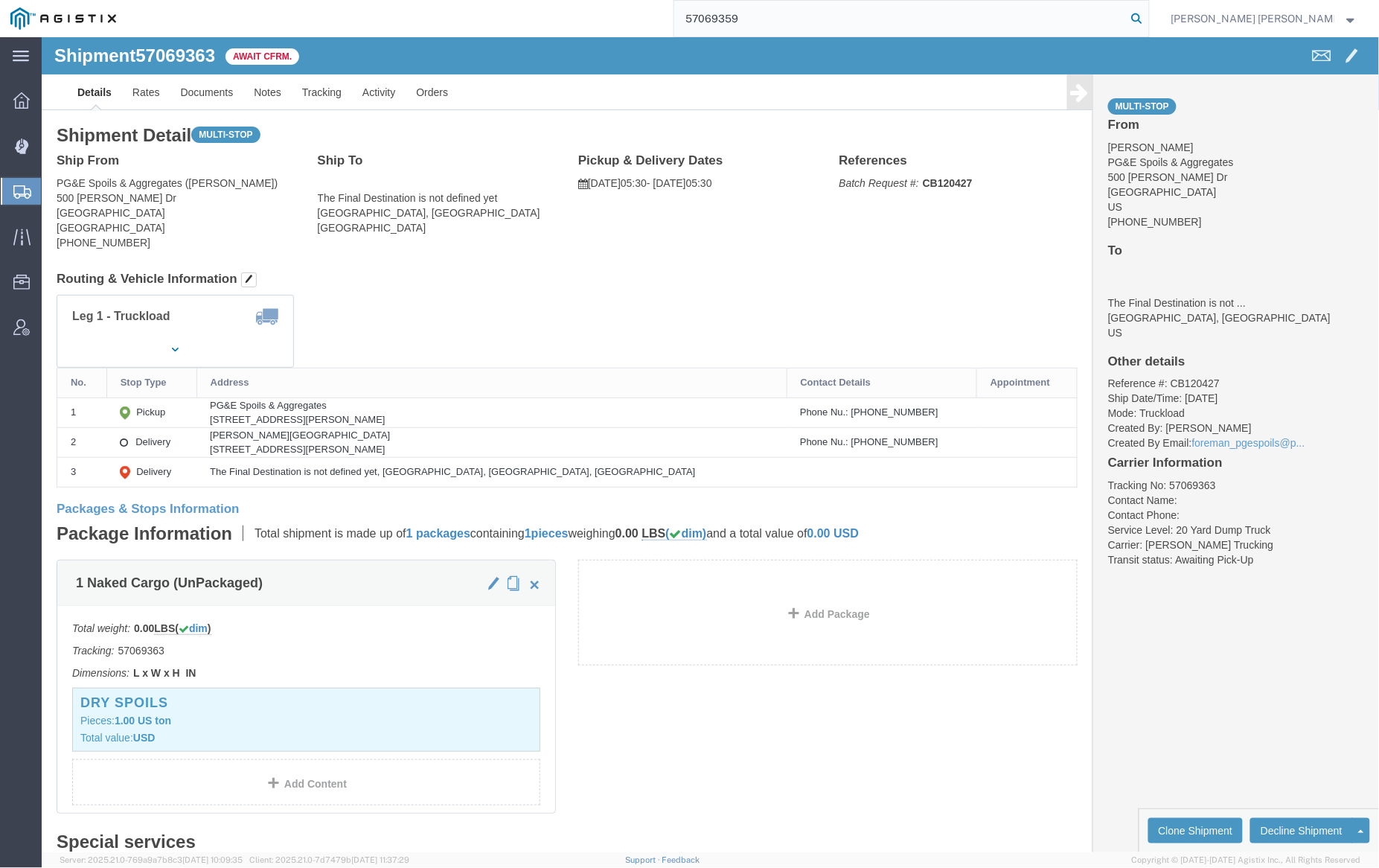
type input "57069359"
click at [1148, 17] on icon at bounding box center [1137, 18] width 21 height 21
